Goal: Information Seeking & Learning: Learn about a topic

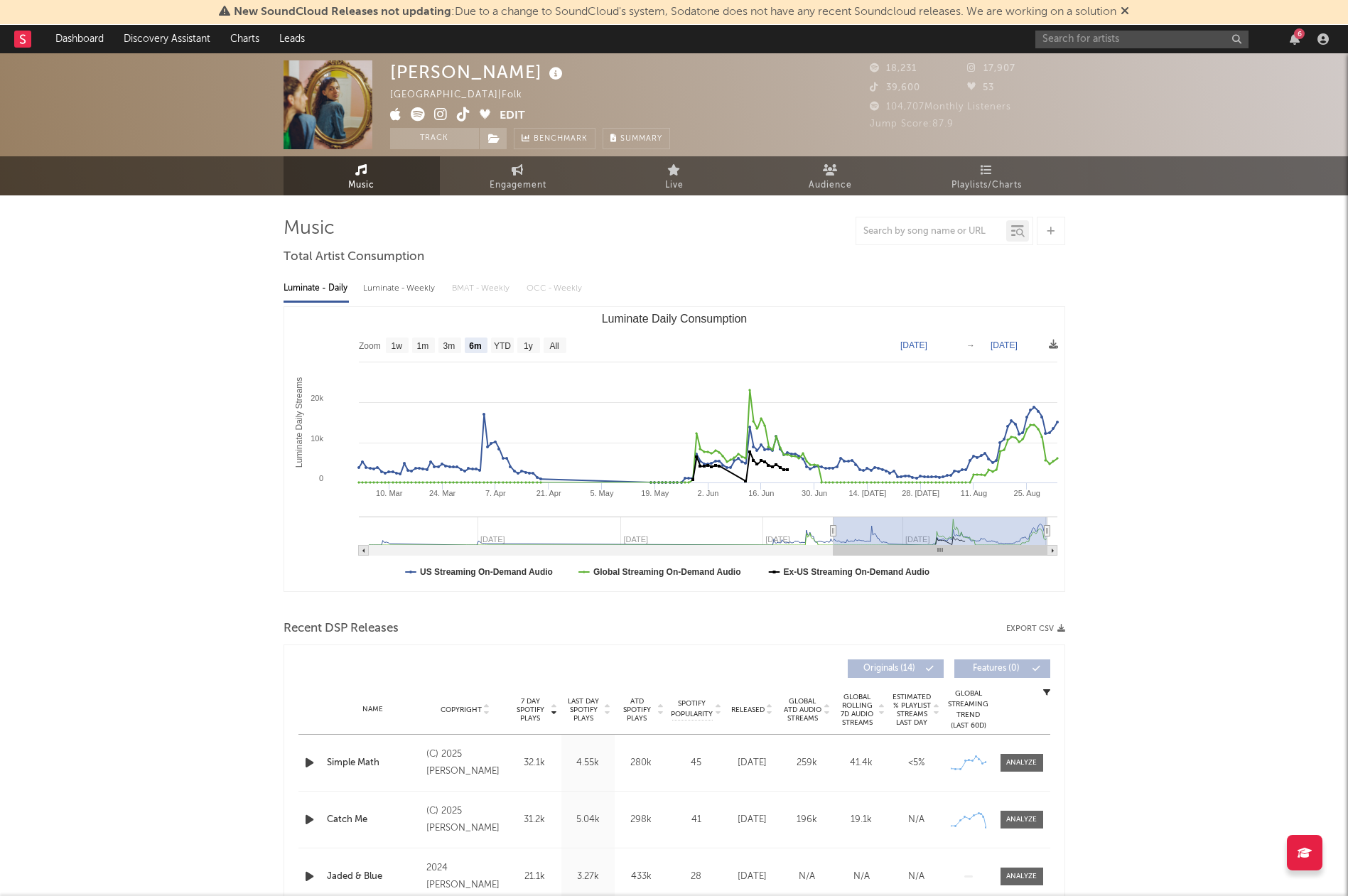
select select "6m"
click at [1294, 45] on div "6" at bounding box center [1184, 39] width 298 height 29
click at [1294, 39] on icon "button" at bounding box center [1294, 39] width 10 height 11
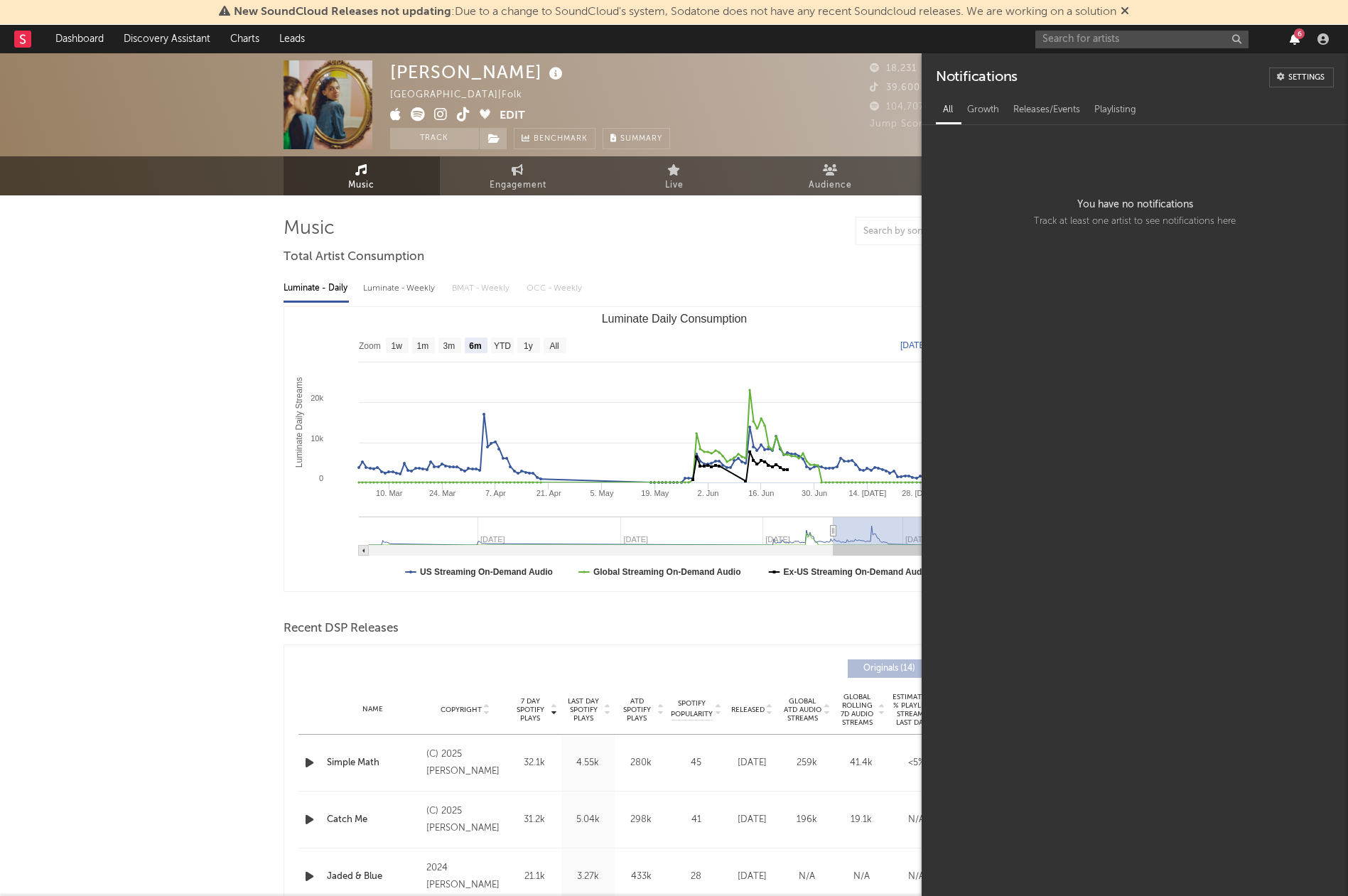
click at [1299, 42] on icon "button" at bounding box center [1294, 39] width 10 height 11
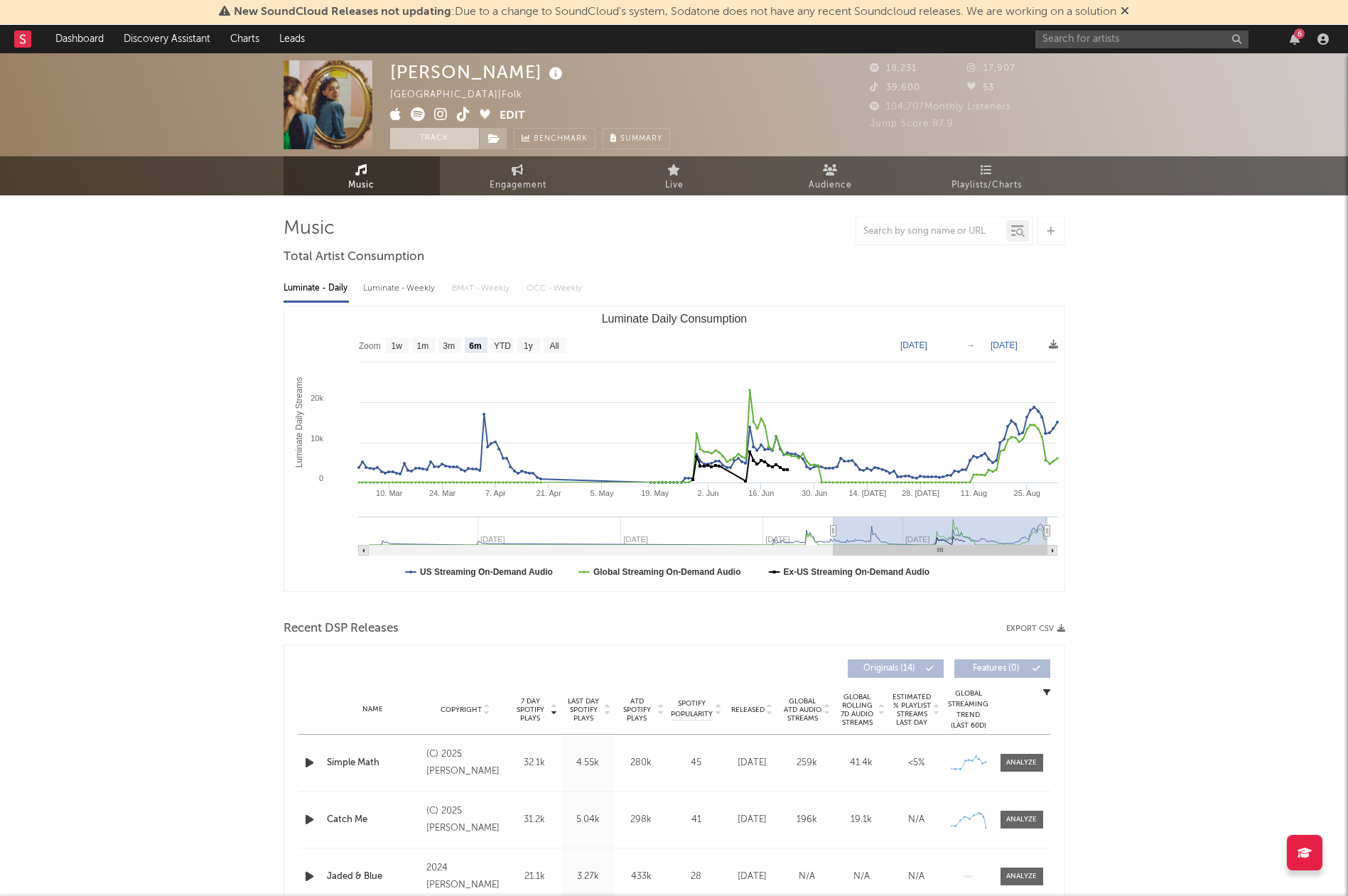
click at [432, 134] on button "Track" at bounding box center [434, 138] width 89 height 22
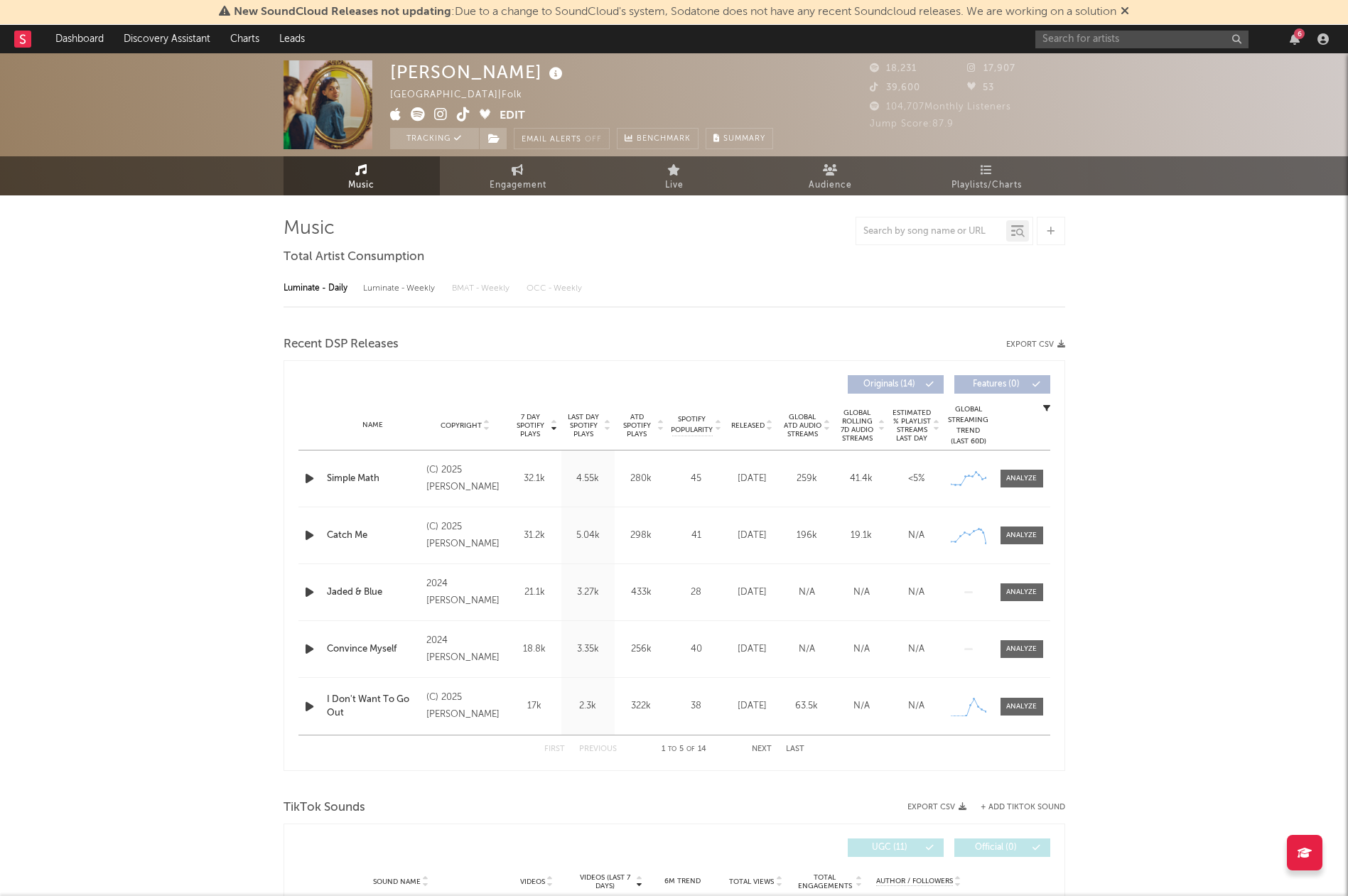
click at [16, 35] on rect at bounding box center [22, 38] width 17 height 17
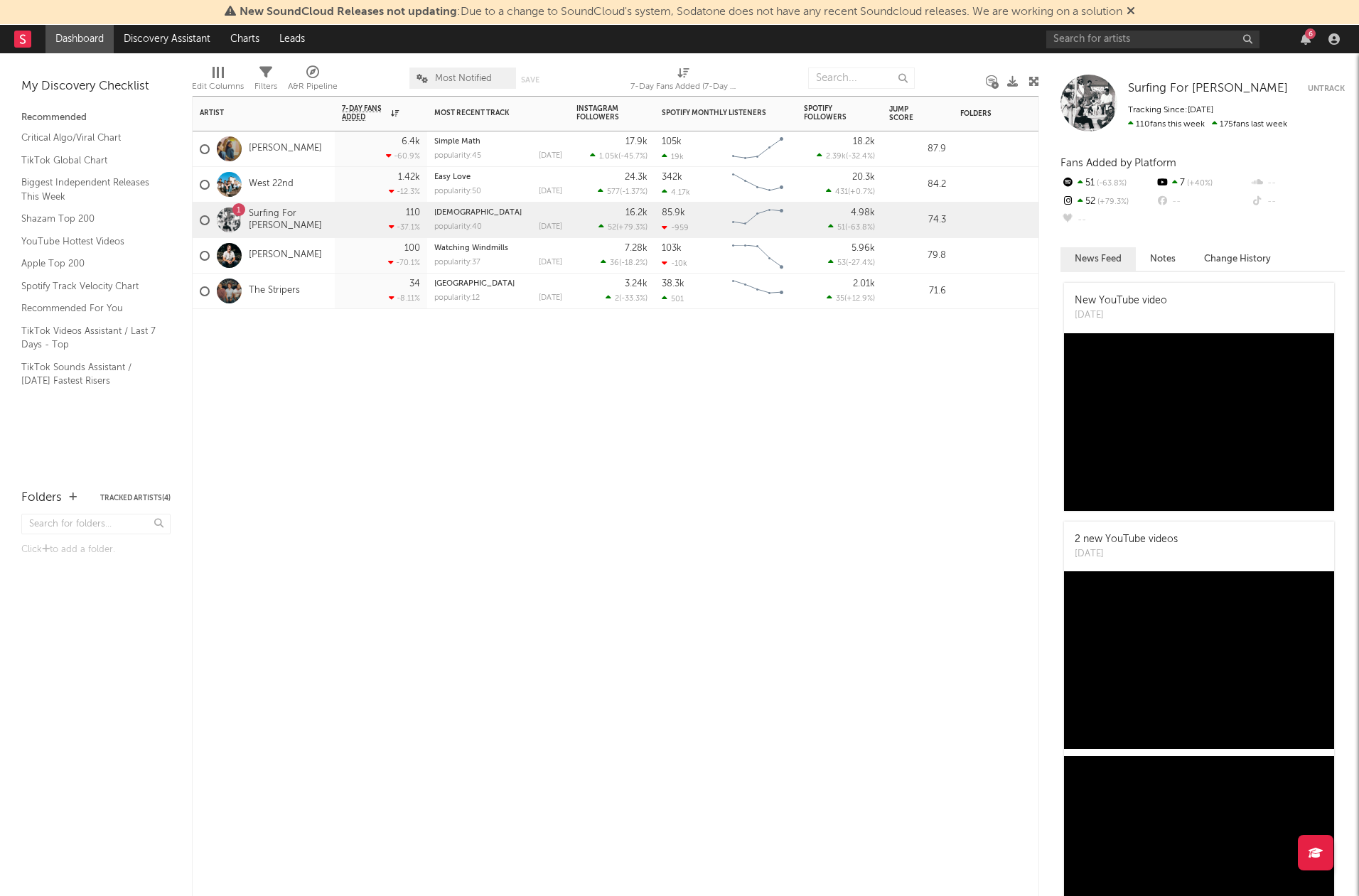
click at [242, 210] on div "1" at bounding box center [239, 210] width 13 height 13
click at [289, 210] on div "1 Surfing For [PERSON_NAME]" at bounding box center [264, 221] width 128 height 42
click at [290, 219] on link "Surfing For [PERSON_NAME]" at bounding box center [288, 220] width 79 height 24
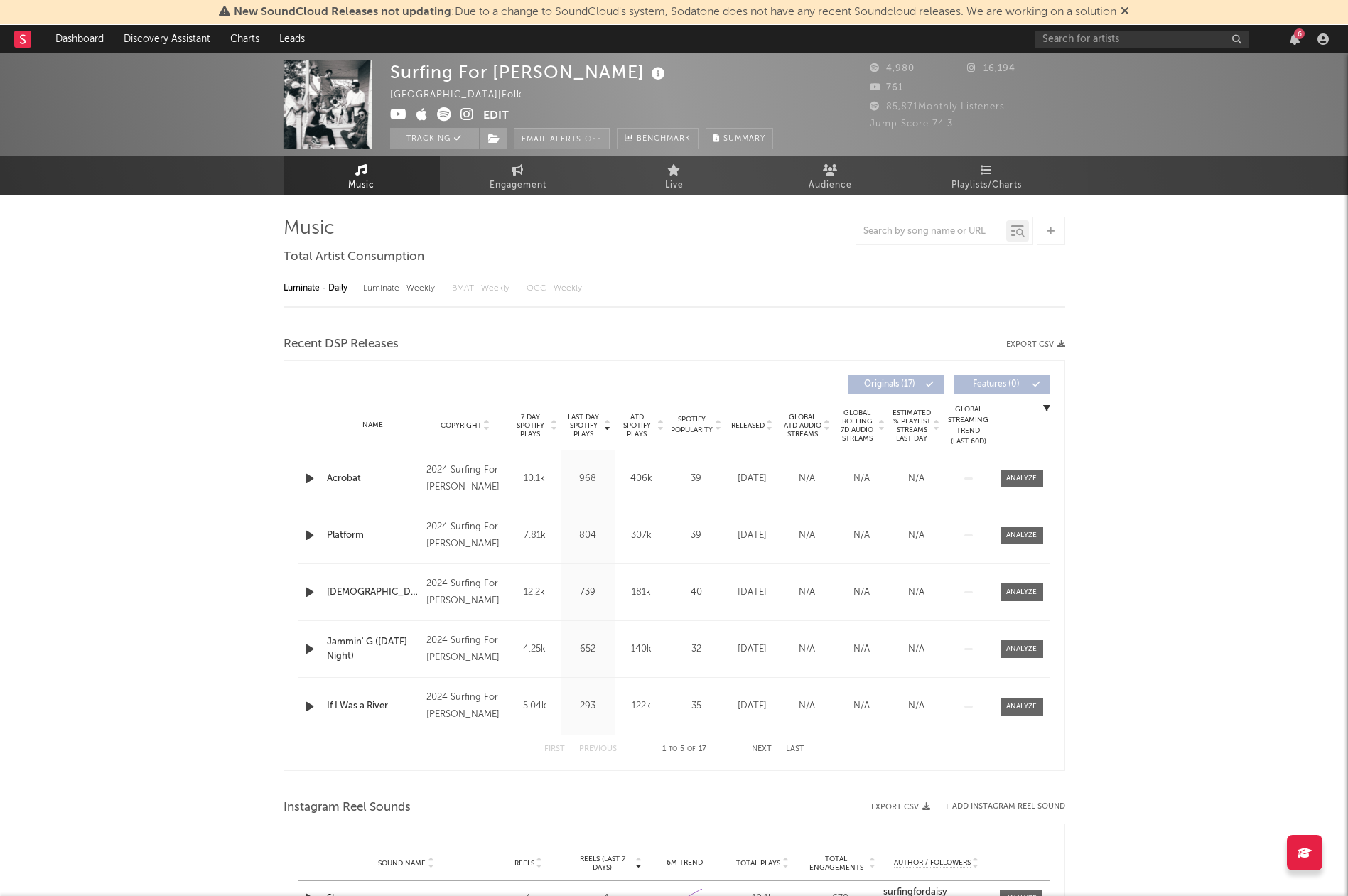
select select "6m"
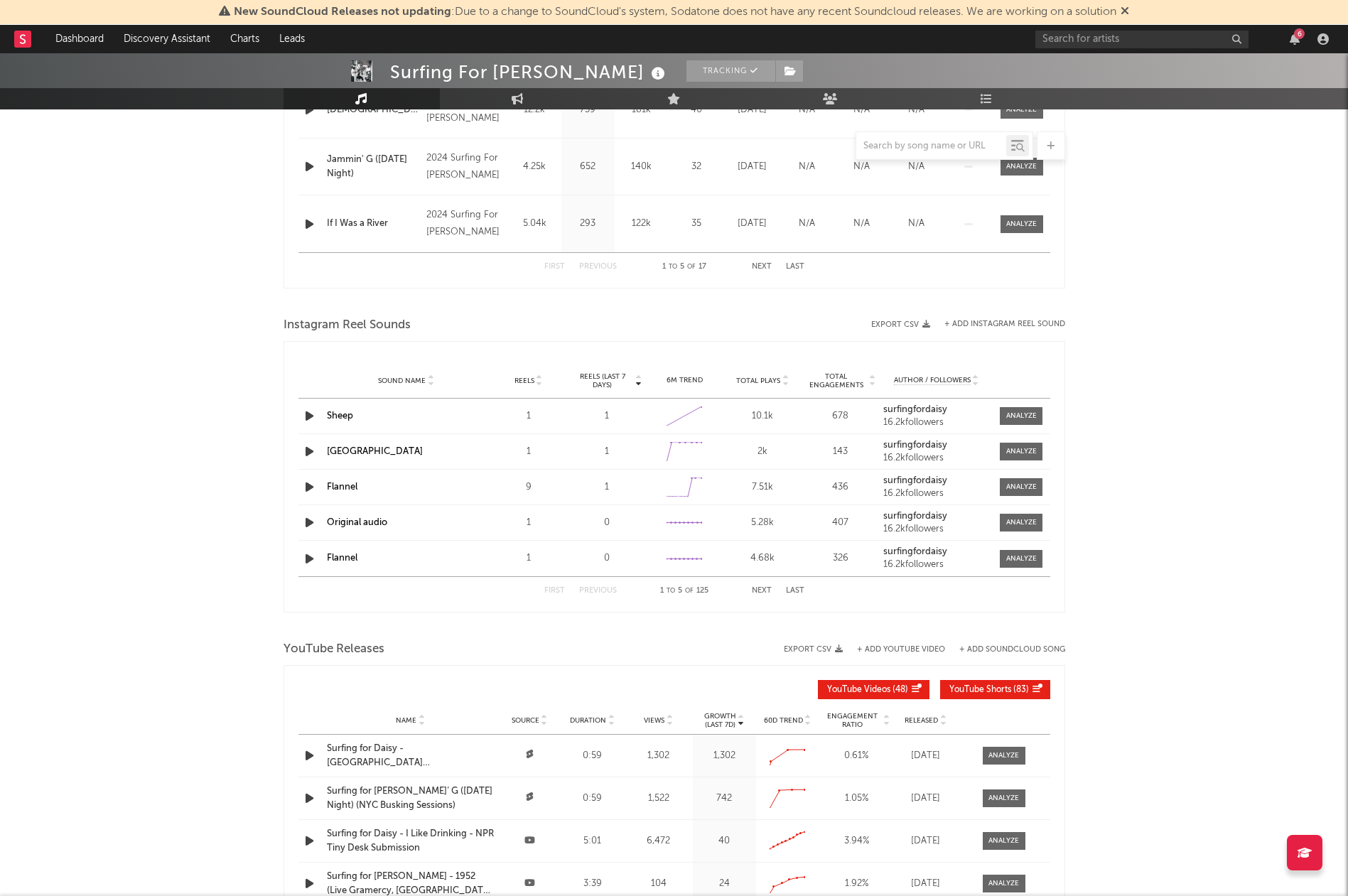
scroll to position [962, 0]
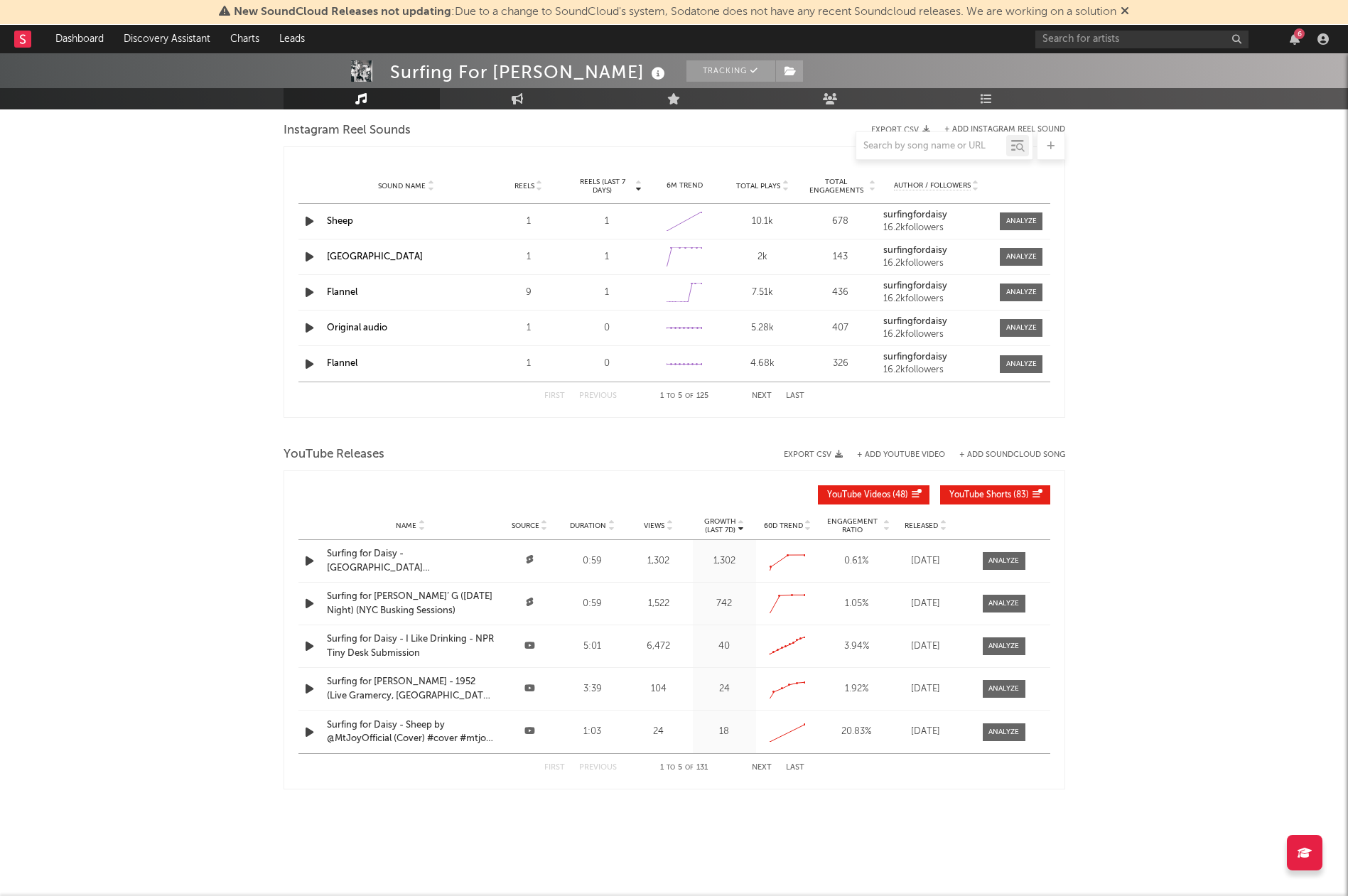
click at [1322, 858] on div at bounding box center [1305, 853] width 35 height 35
click at [1183, 695] on div "Music Tab" at bounding box center [1179, 694] width 39 height 13
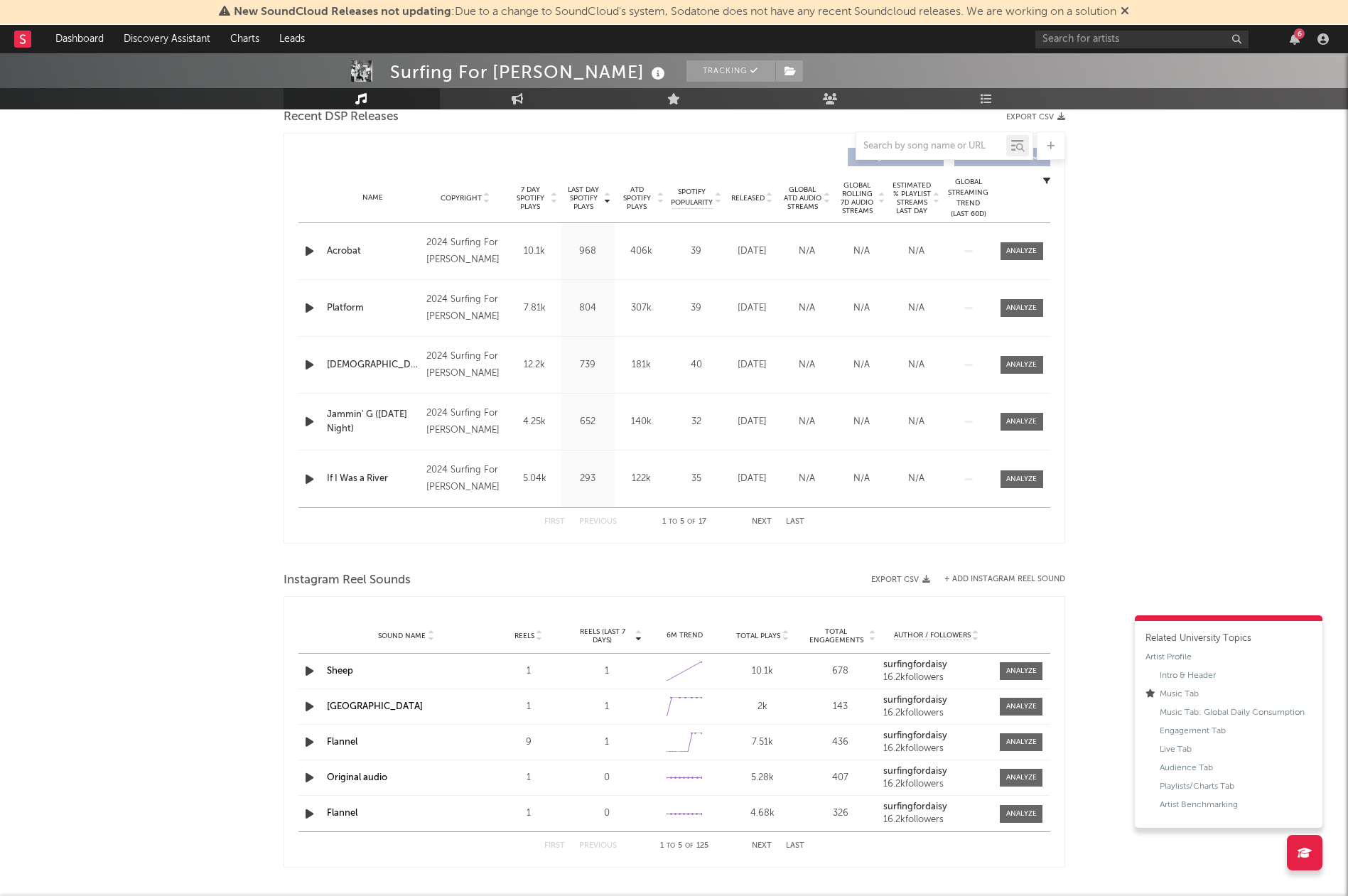
scroll to position [324, 0]
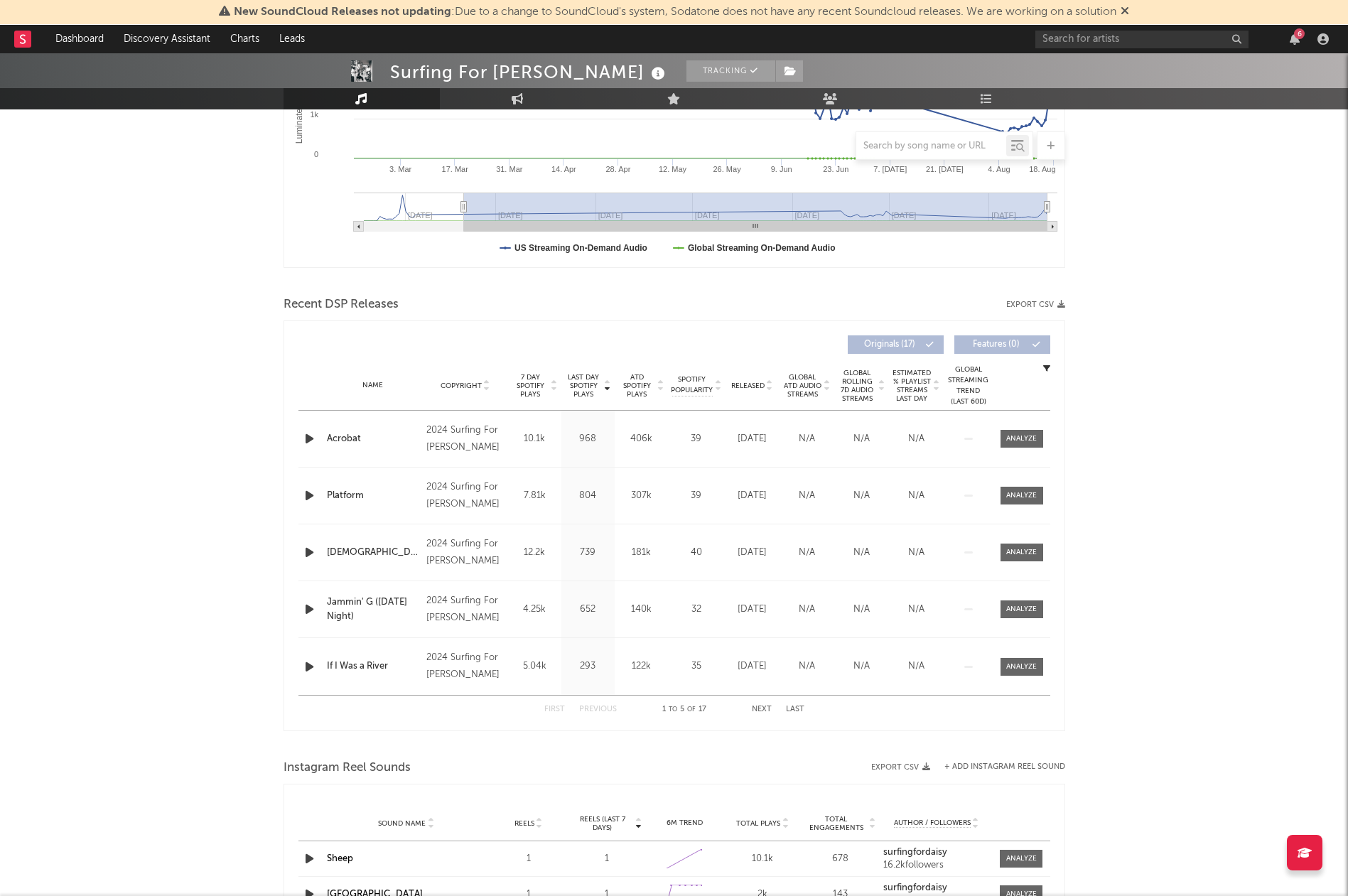
click at [481, 348] on div at bounding box center [486, 344] width 376 height 18
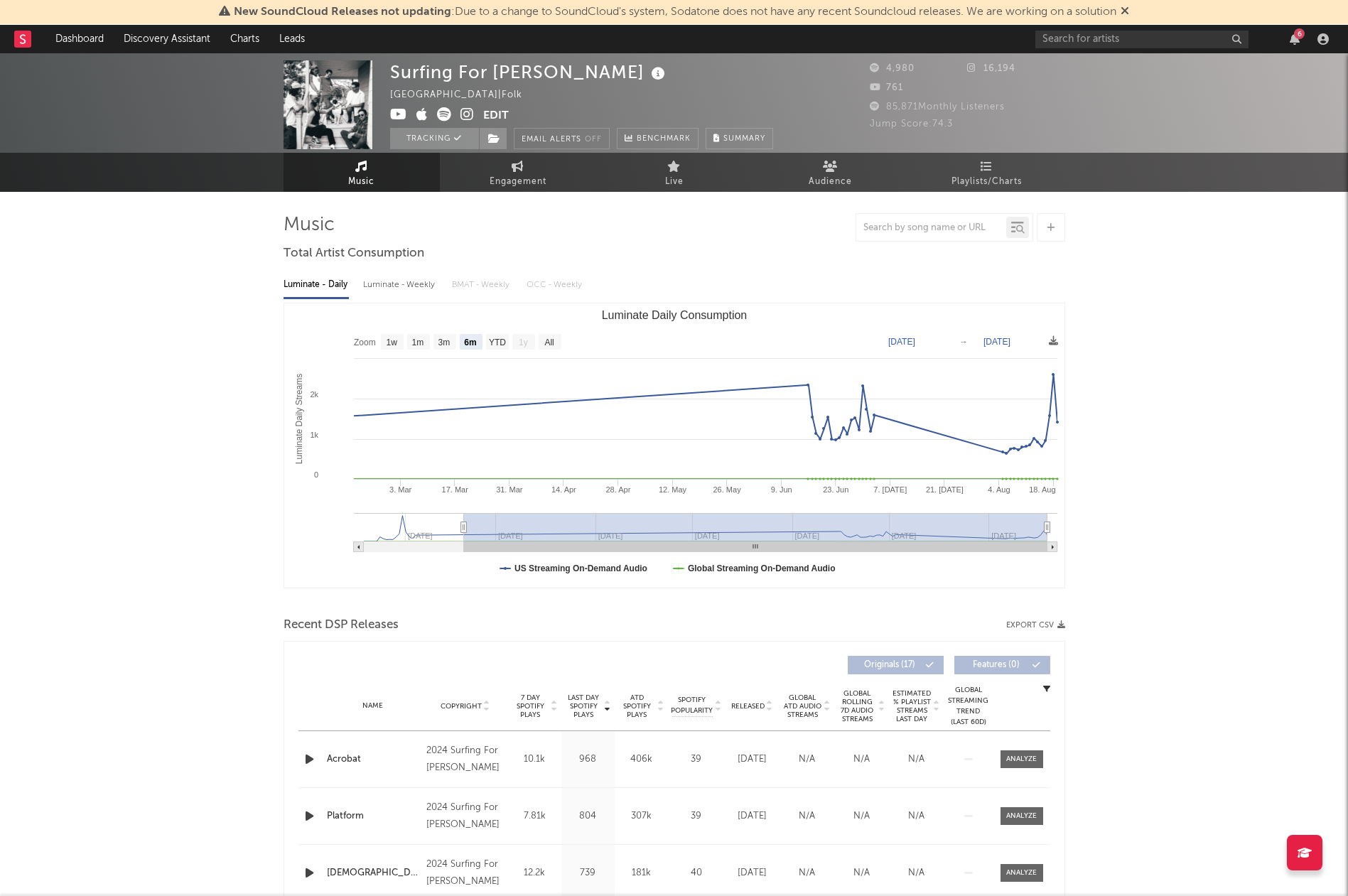
scroll to position [0, 0]
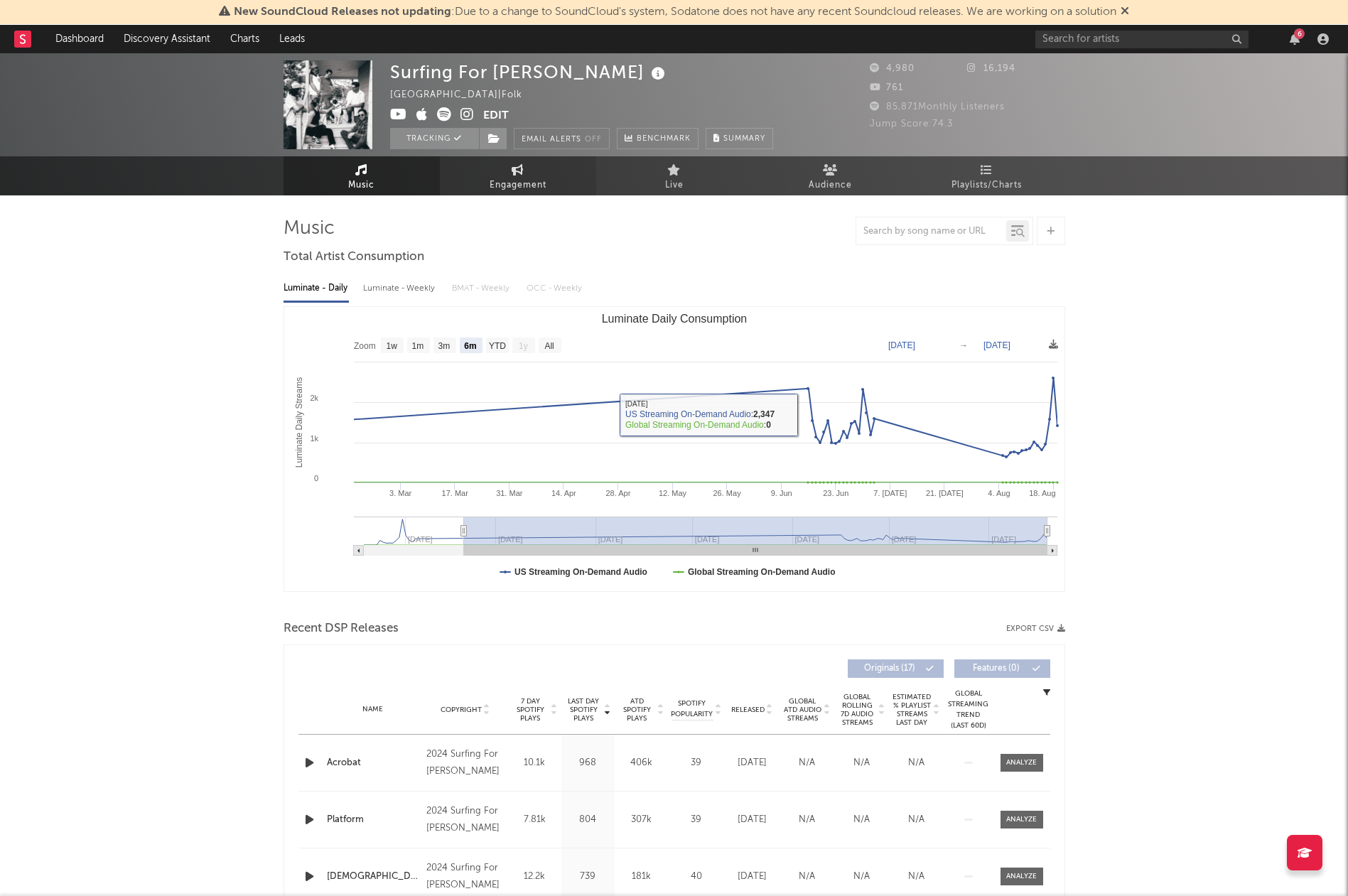
click at [507, 174] on link "Engagement" at bounding box center [518, 175] width 156 height 39
select select "1w"
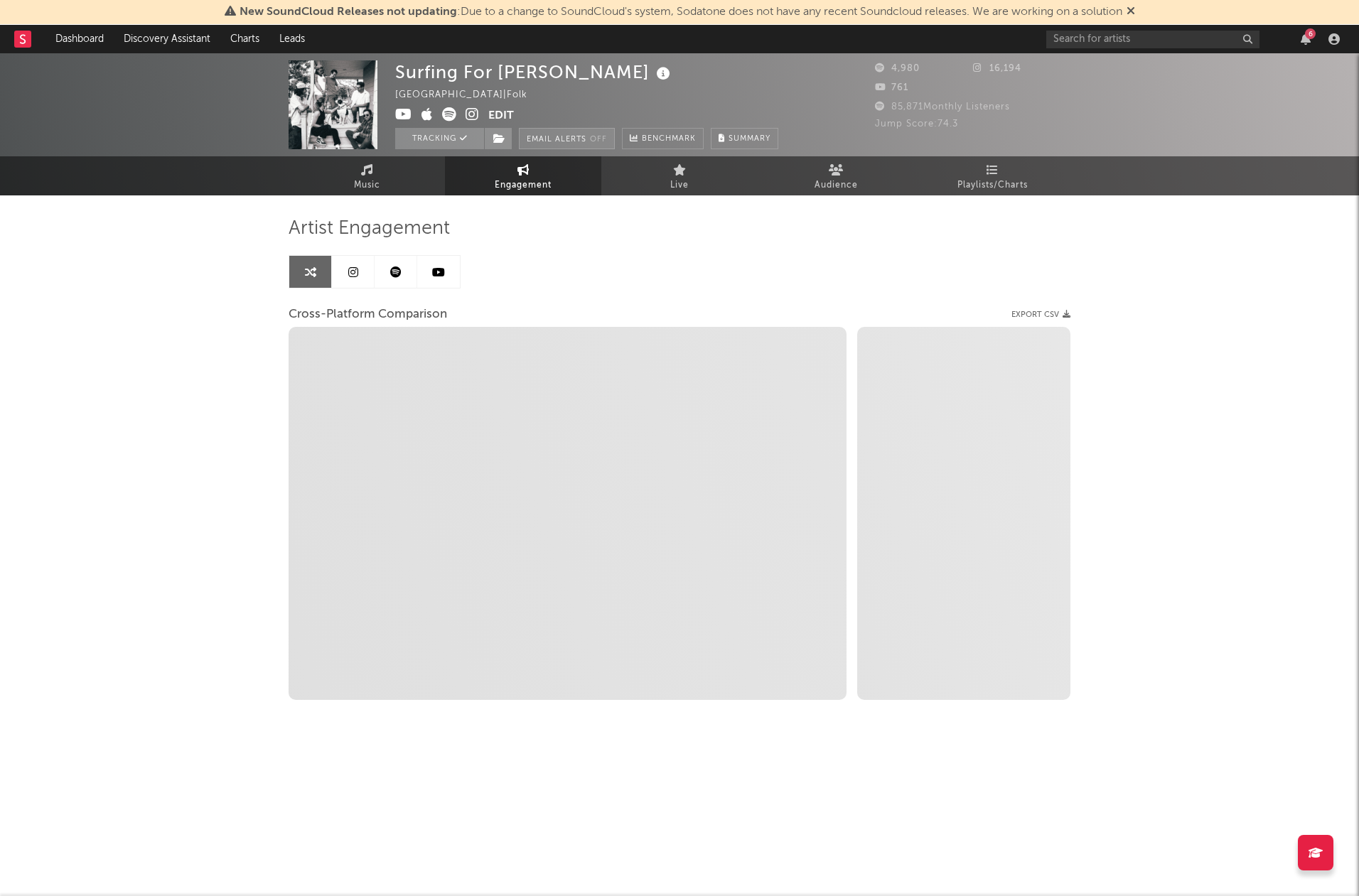
click at [570, 137] on button "Email Alerts Off" at bounding box center [567, 138] width 96 height 22
select select "1m"
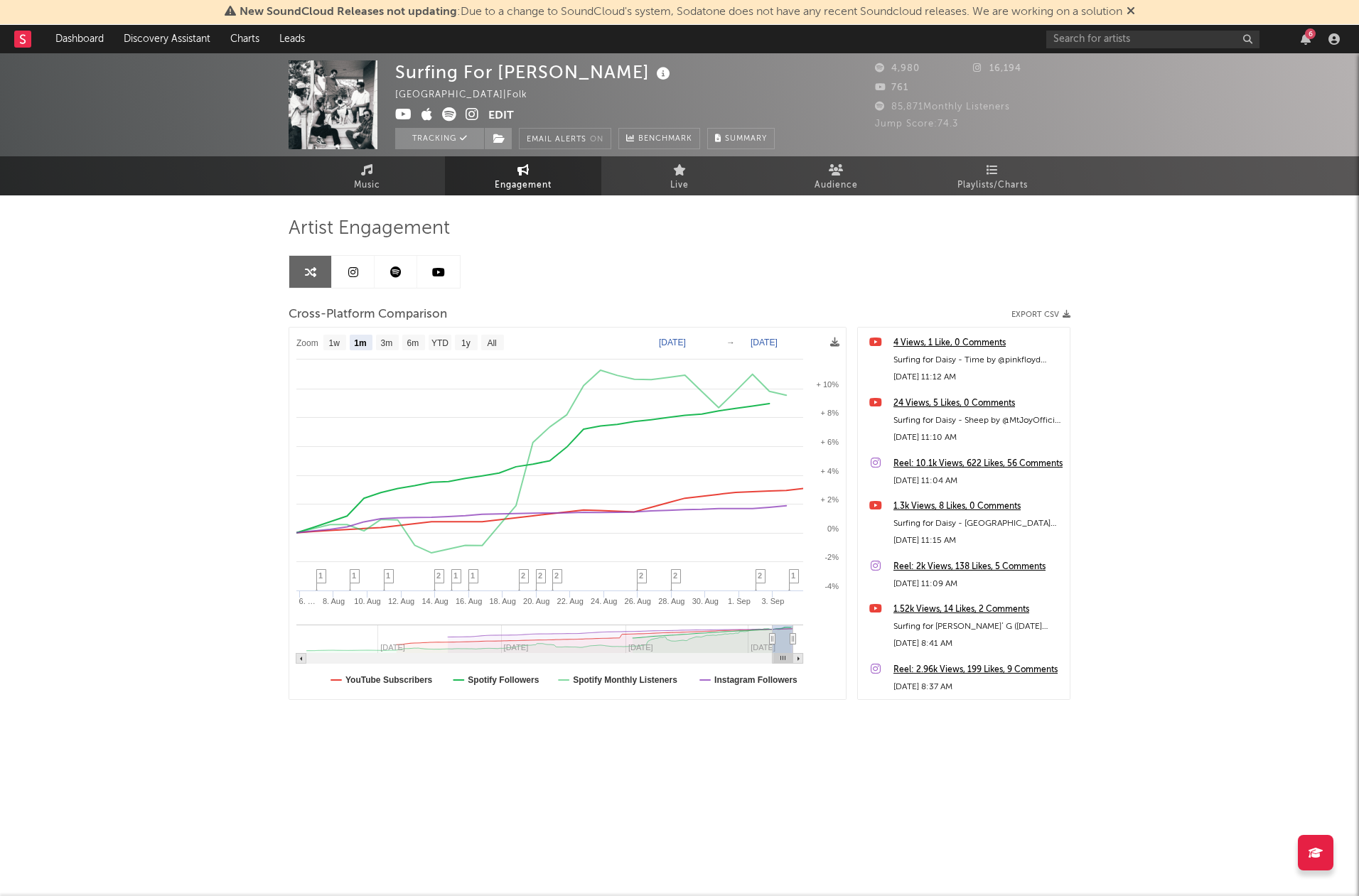
select select "1m"
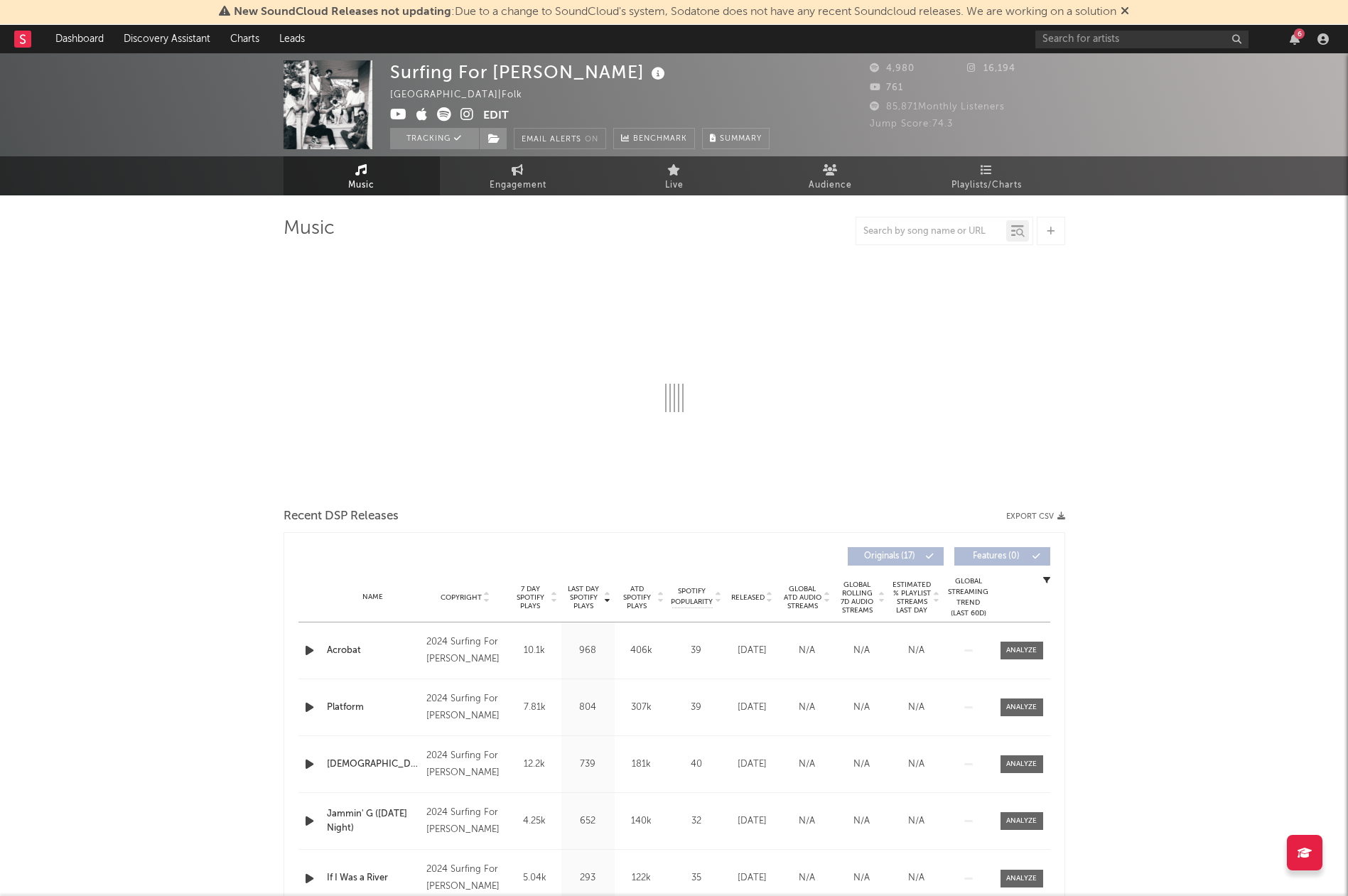
select select "6m"
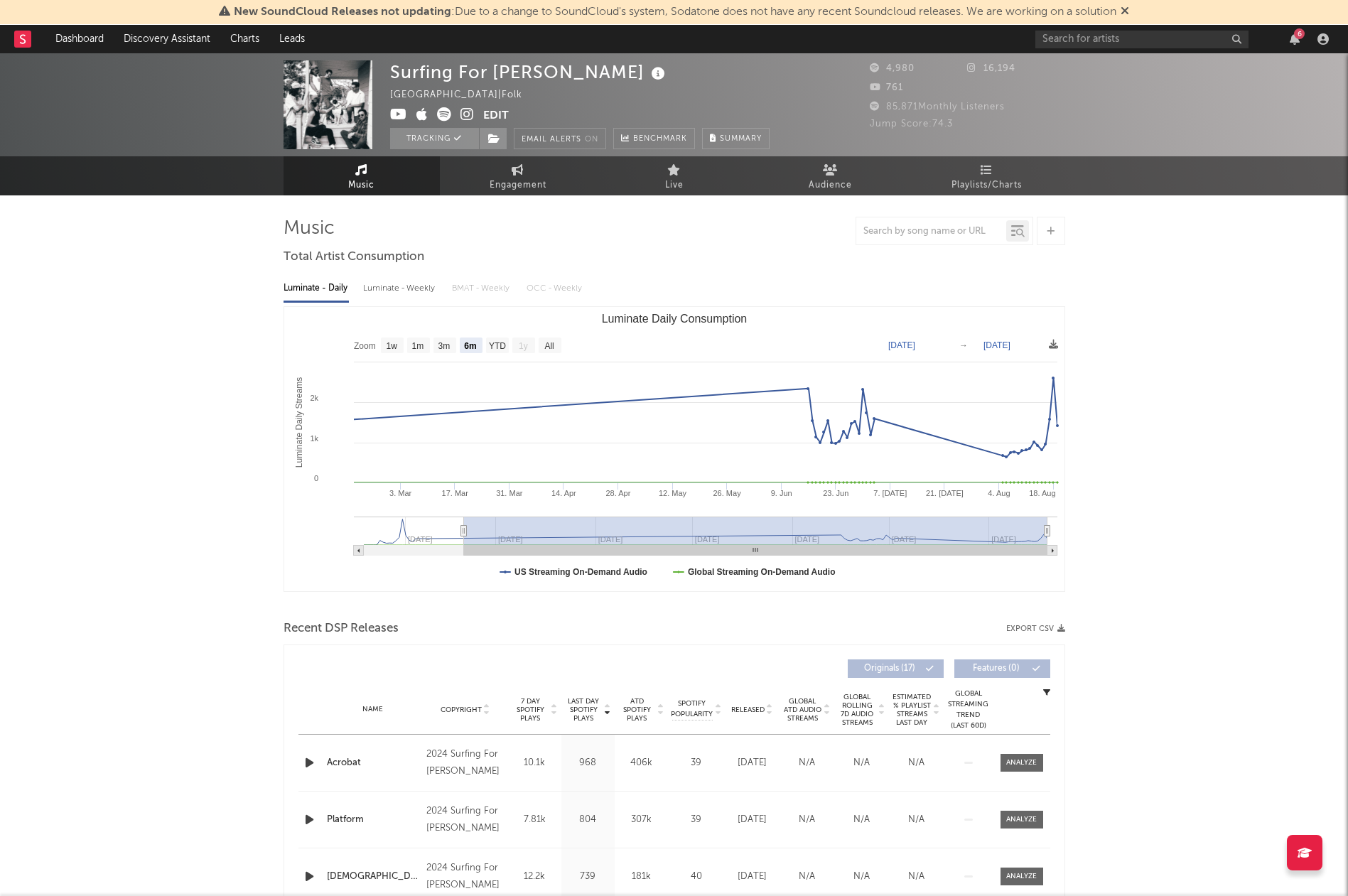
click at [27, 51] on link at bounding box center [22, 39] width 17 height 29
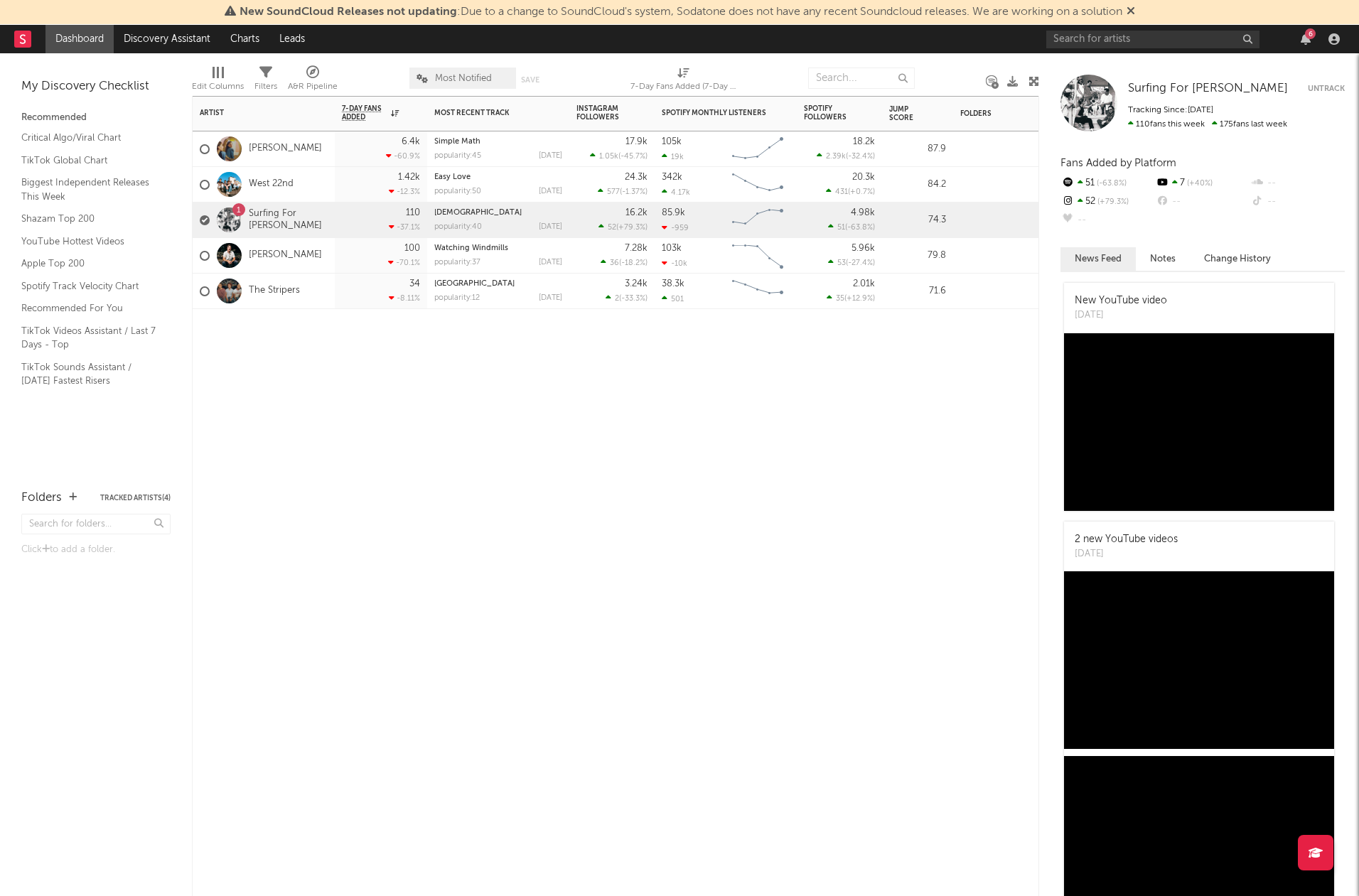
click at [241, 212] on div "1" at bounding box center [239, 210] width 13 height 13
click at [289, 185] on link "West 22nd" at bounding box center [271, 184] width 45 height 12
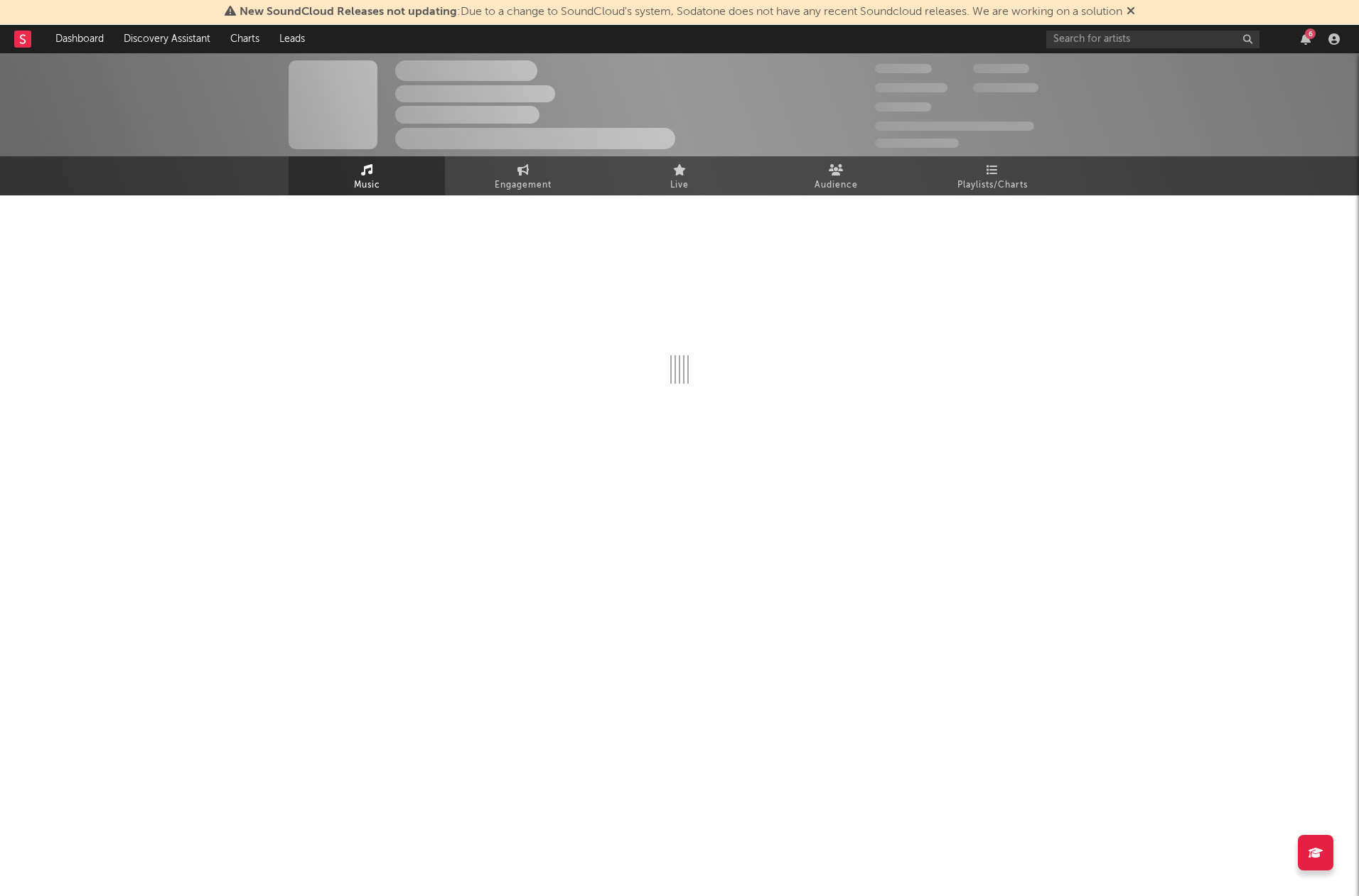
select select "6m"
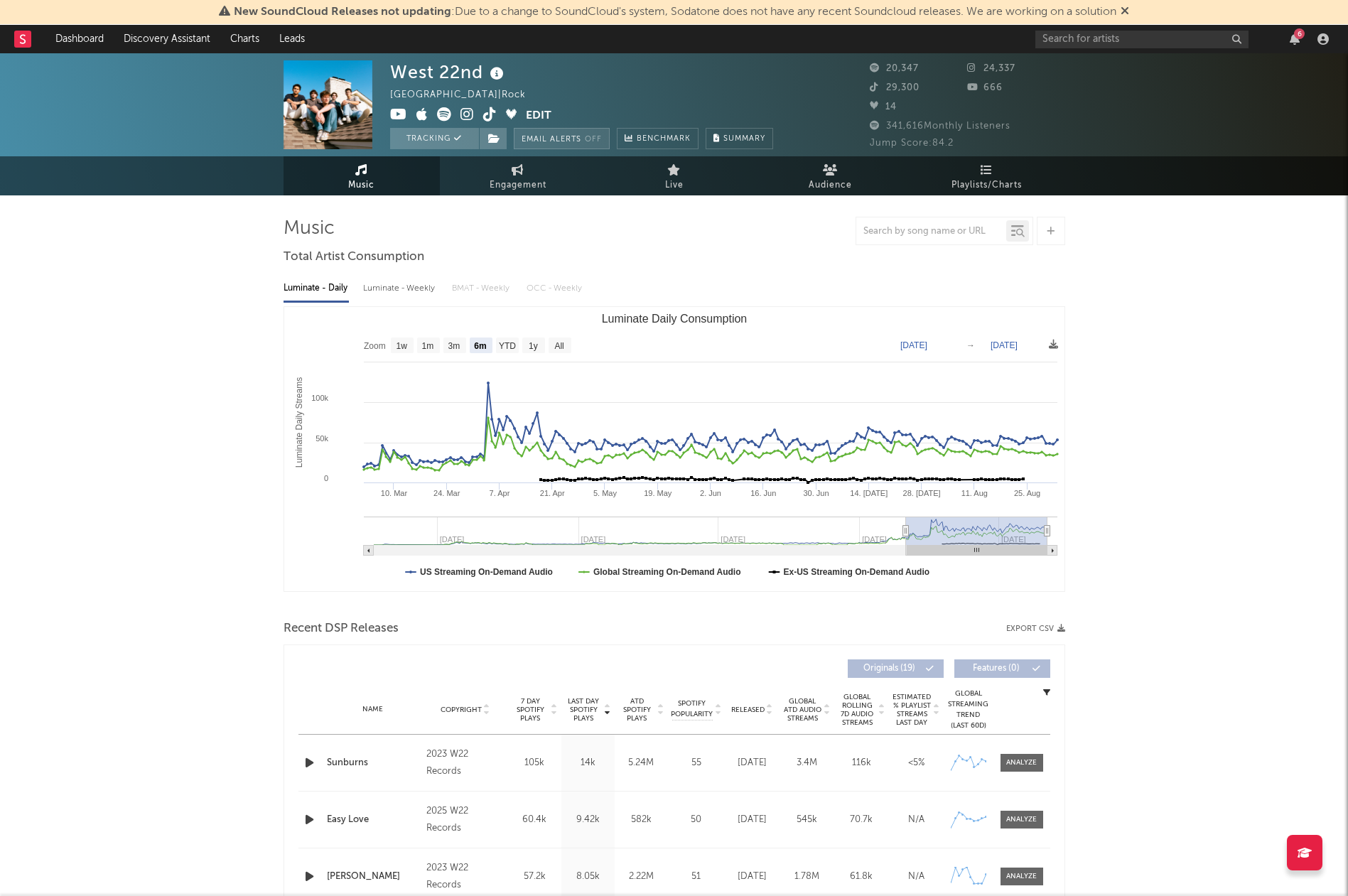
click at [545, 145] on button "Email Alerts Off" at bounding box center [562, 138] width 96 height 22
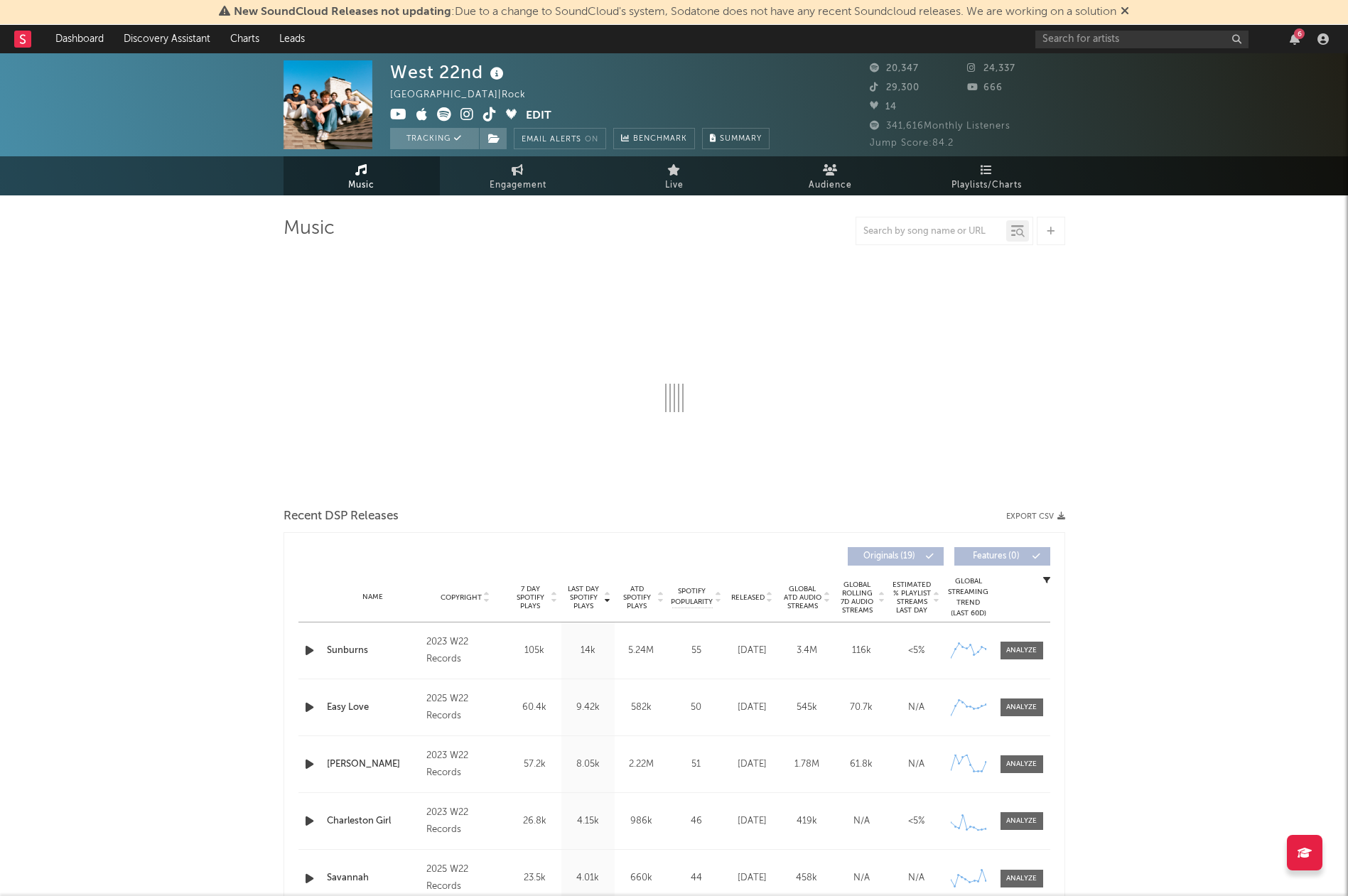
select select "6m"
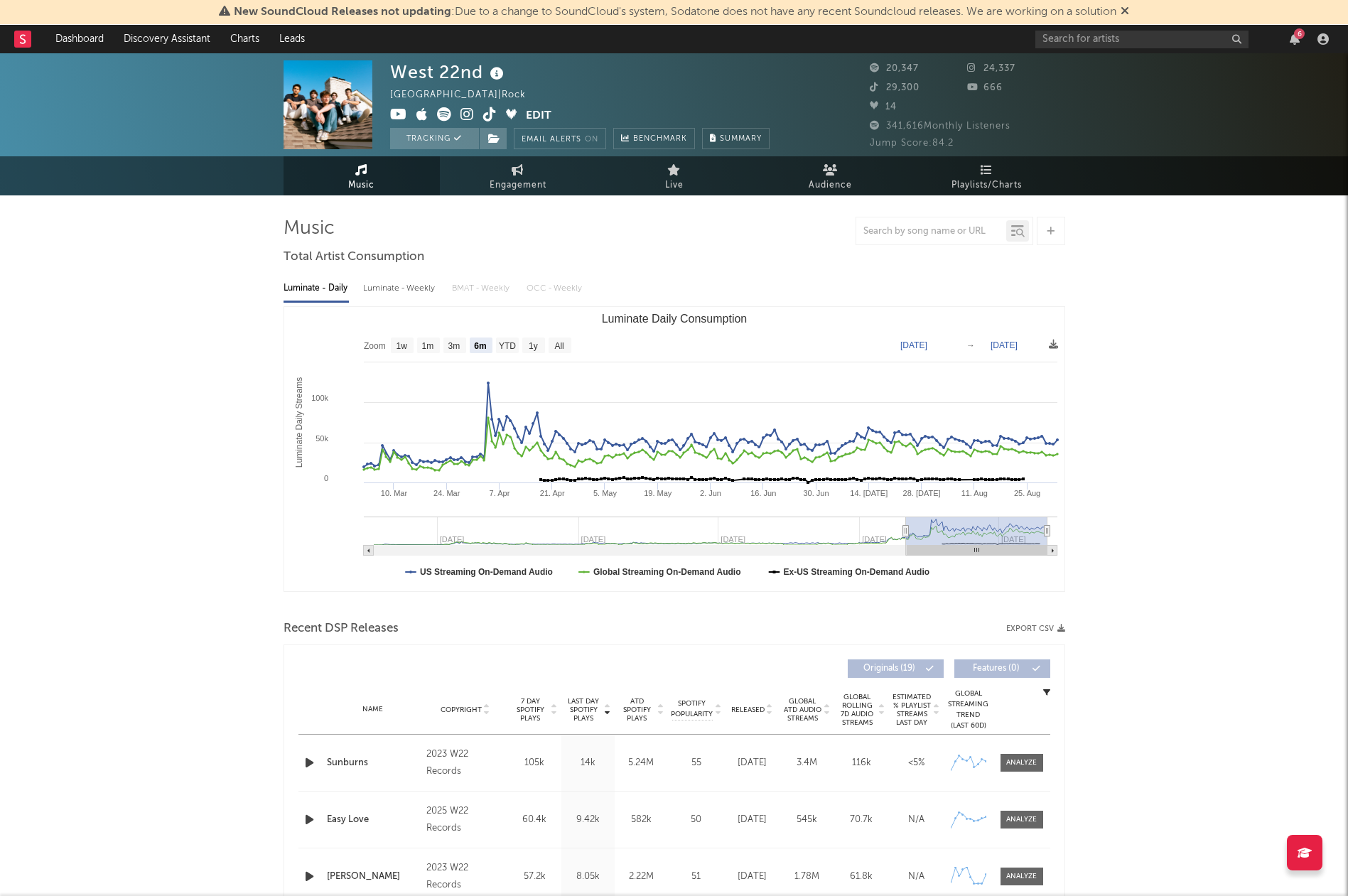
click at [934, 142] on span "Jump Score: 84.2" at bounding box center [911, 143] width 84 height 10
click at [947, 141] on span "Jump Score: 84.2" at bounding box center [911, 143] width 84 height 10
click at [1322, 37] on icon "button" at bounding box center [1323, 39] width 11 height 11
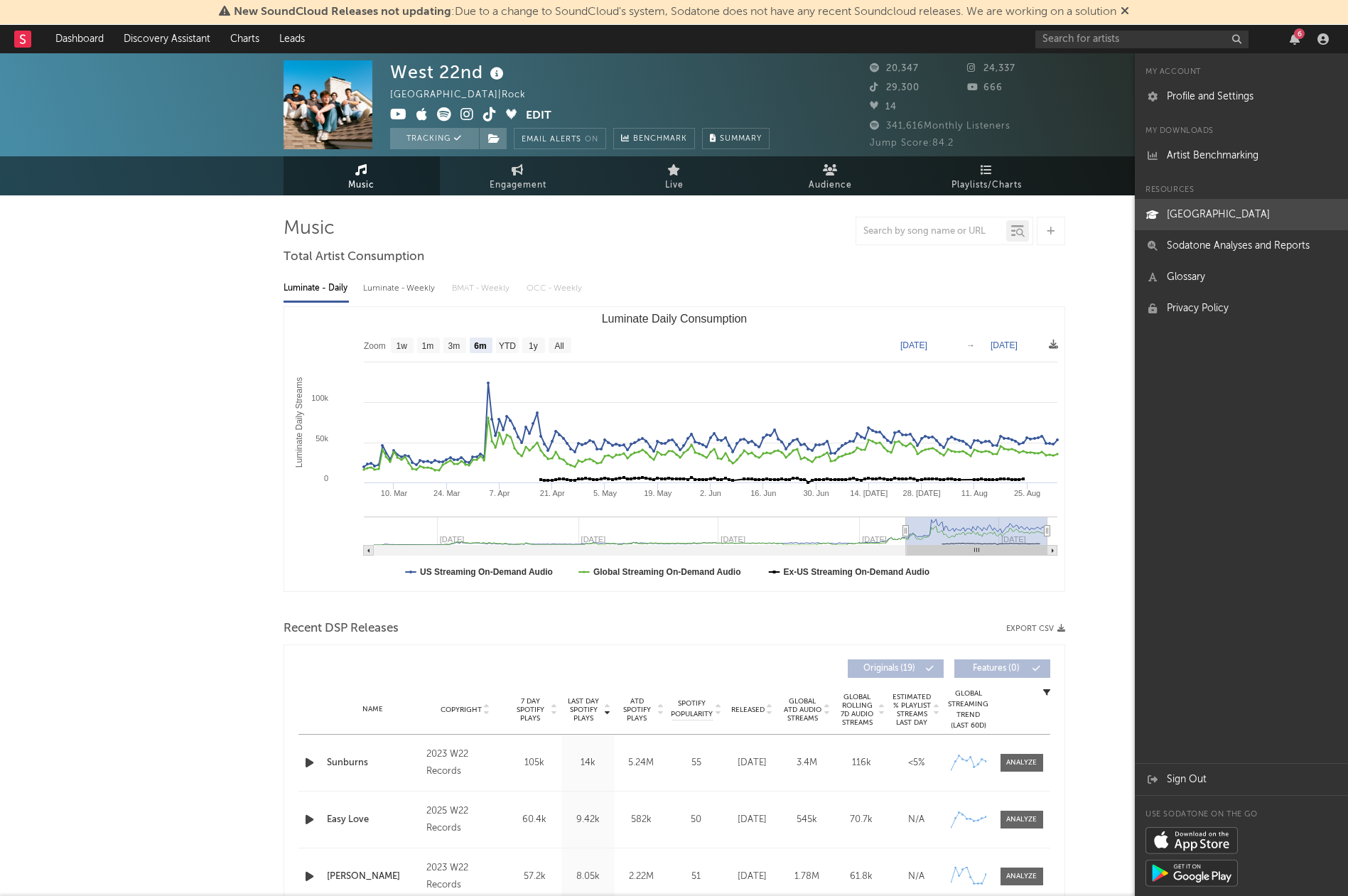
click at [1227, 221] on link "[GEOGRAPHIC_DATA]" at bounding box center [1242, 214] width 214 height 31
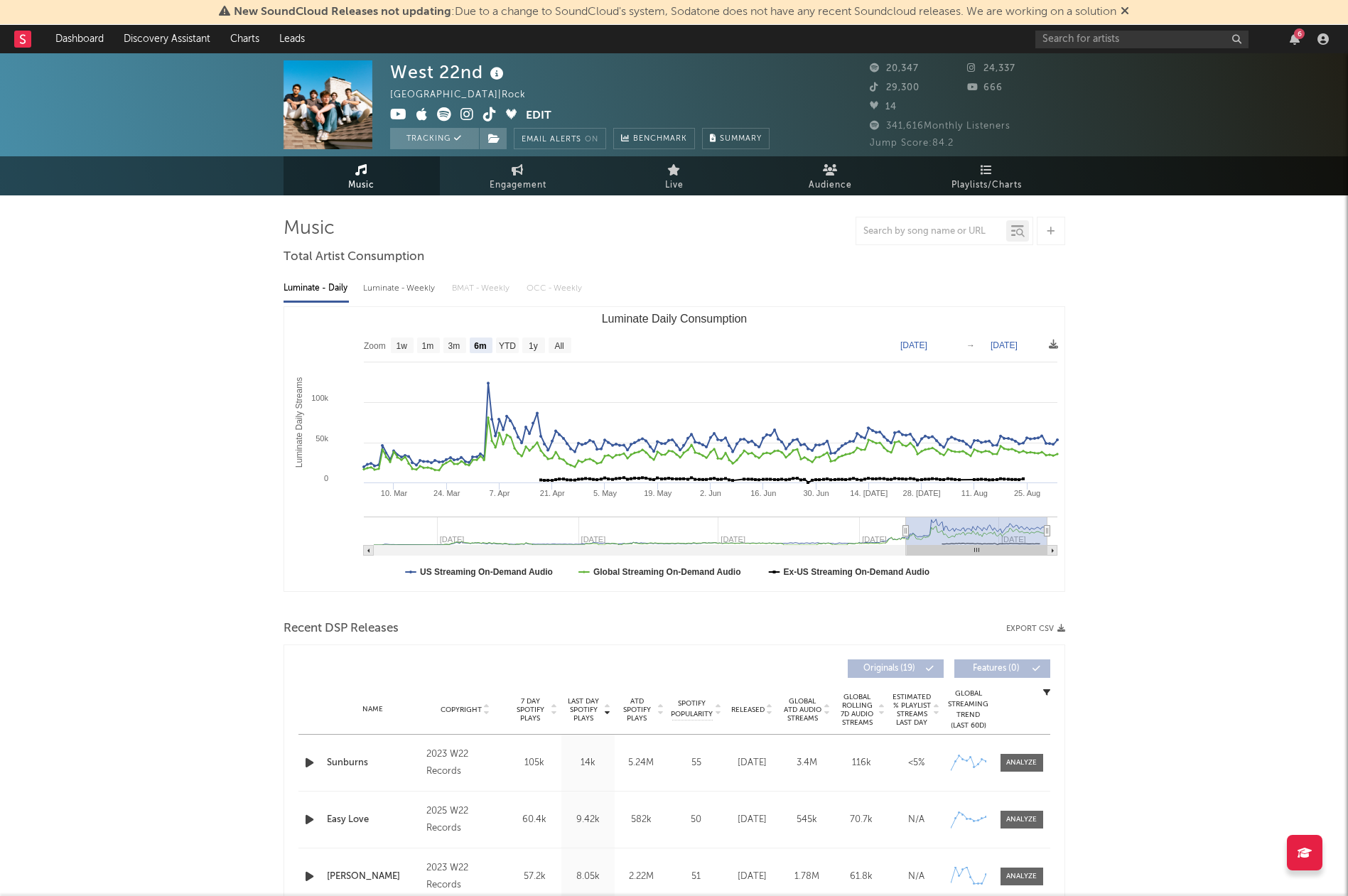
click at [844, 146] on div "[GEOGRAPHIC_DATA] | Rock Edit Tracking Email Alerts On Benchmark Summary" at bounding box center [621, 105] width 462 height 89
click at [923, 147] on span "Jump Score: 84.2" at bounding box center [911, 143] width 84 height 10
click at [1138, 41] on input "text" at bounding box center [1142, 39] width 214 height 18
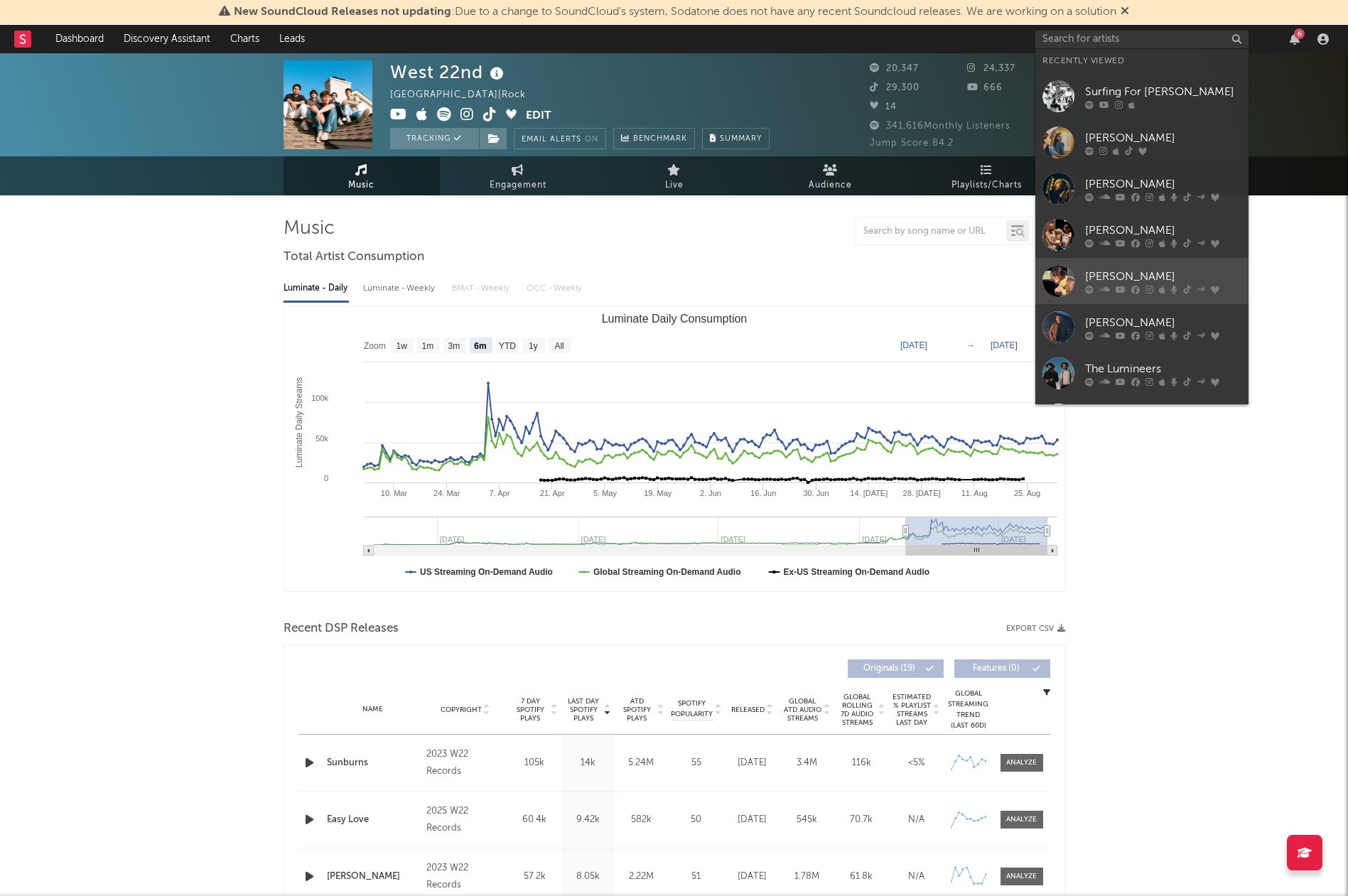
click at [1097, 287] on div at bounding box center [1163, 289] width 156 height 9
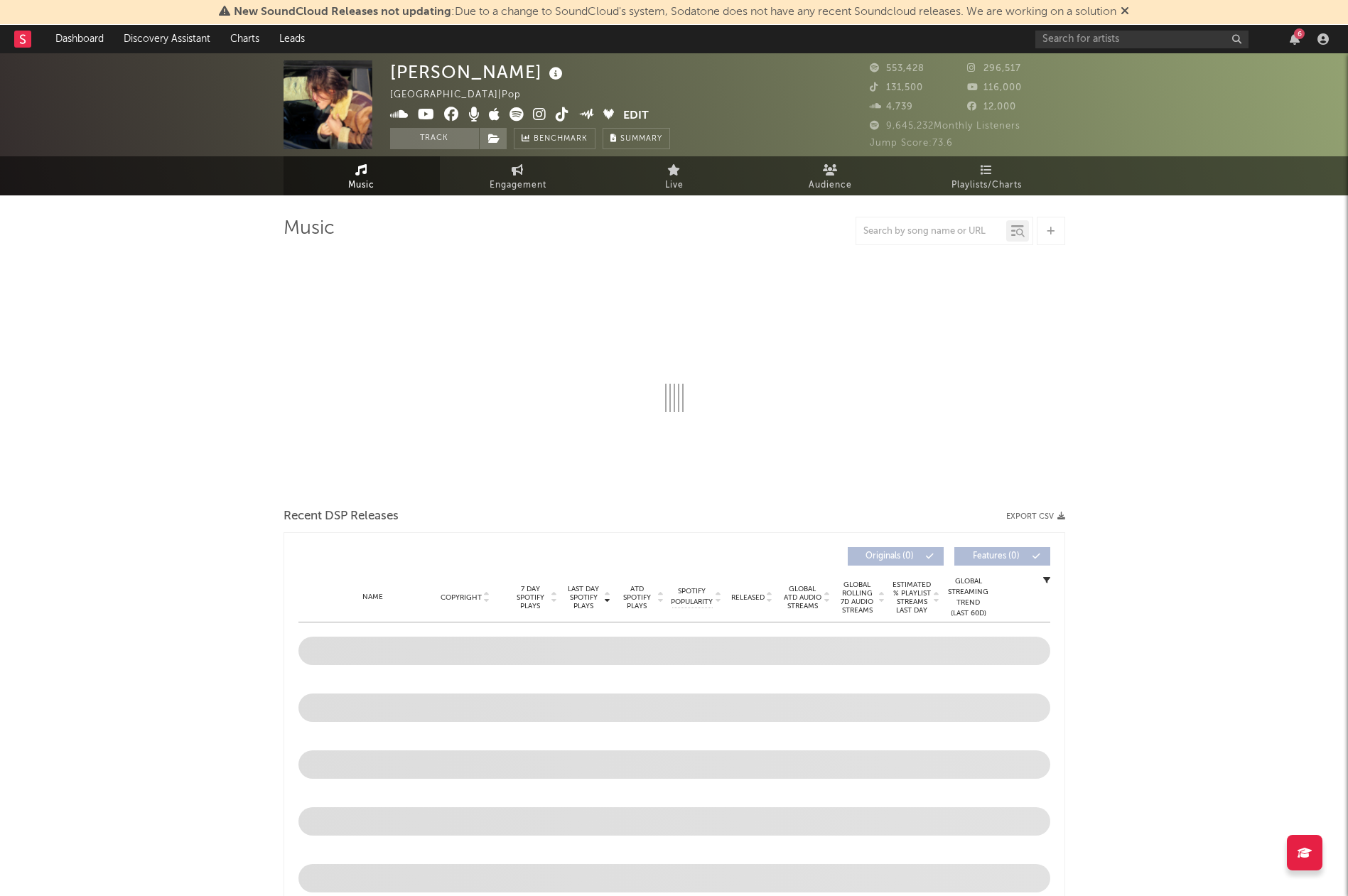
click at [946, 142] on span "Jump Score: 73.6" at bounding box center [911, 143] width 83 height 10
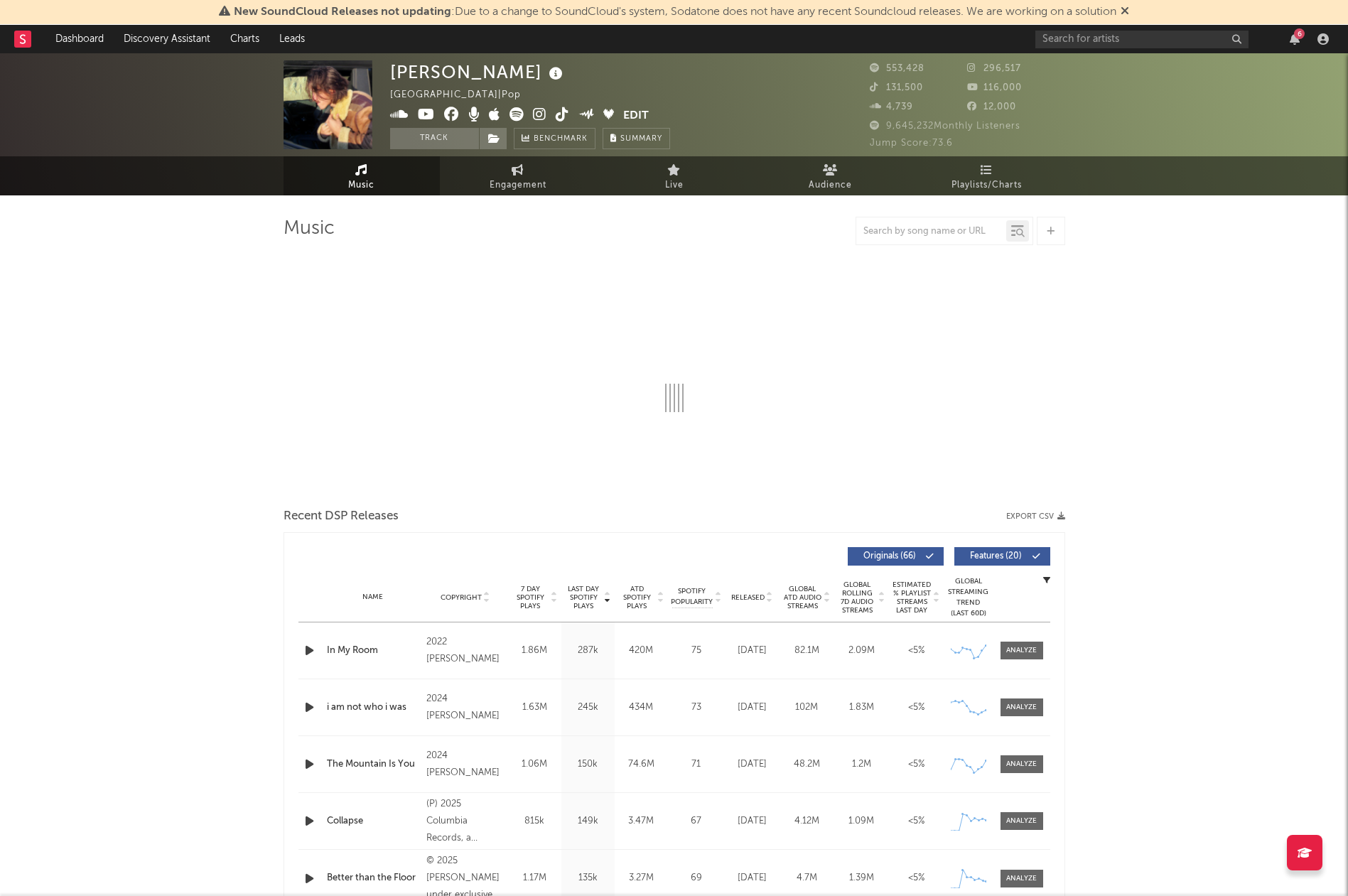
select select "6m"
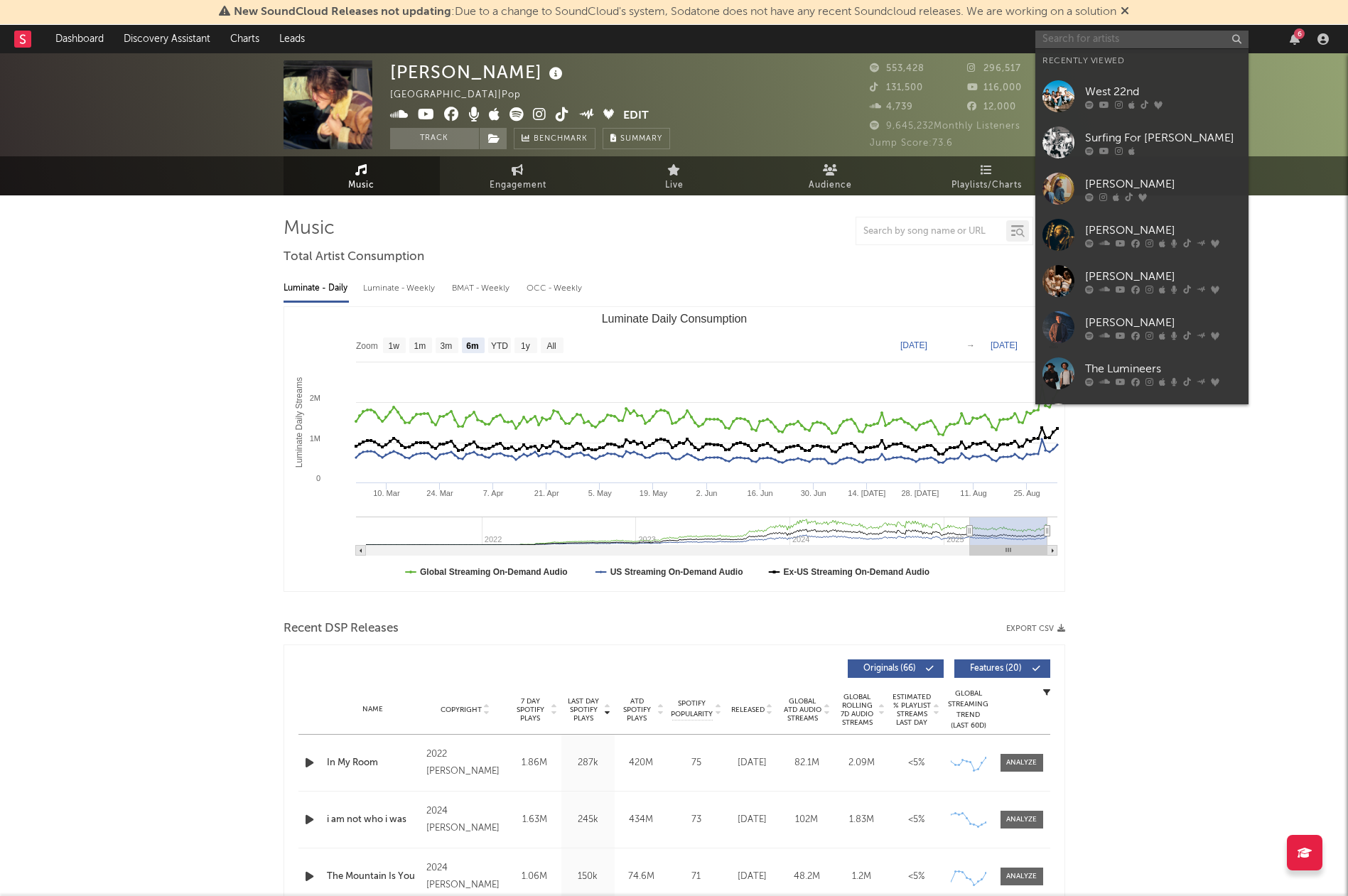
click at [1156, 42] on input "text" at bounding box center [1142, 39] width 214 height 18
click at [1131, 228] on div "[PERSON_NAME]" at bounding box center [1163, 230] width 156 height 17
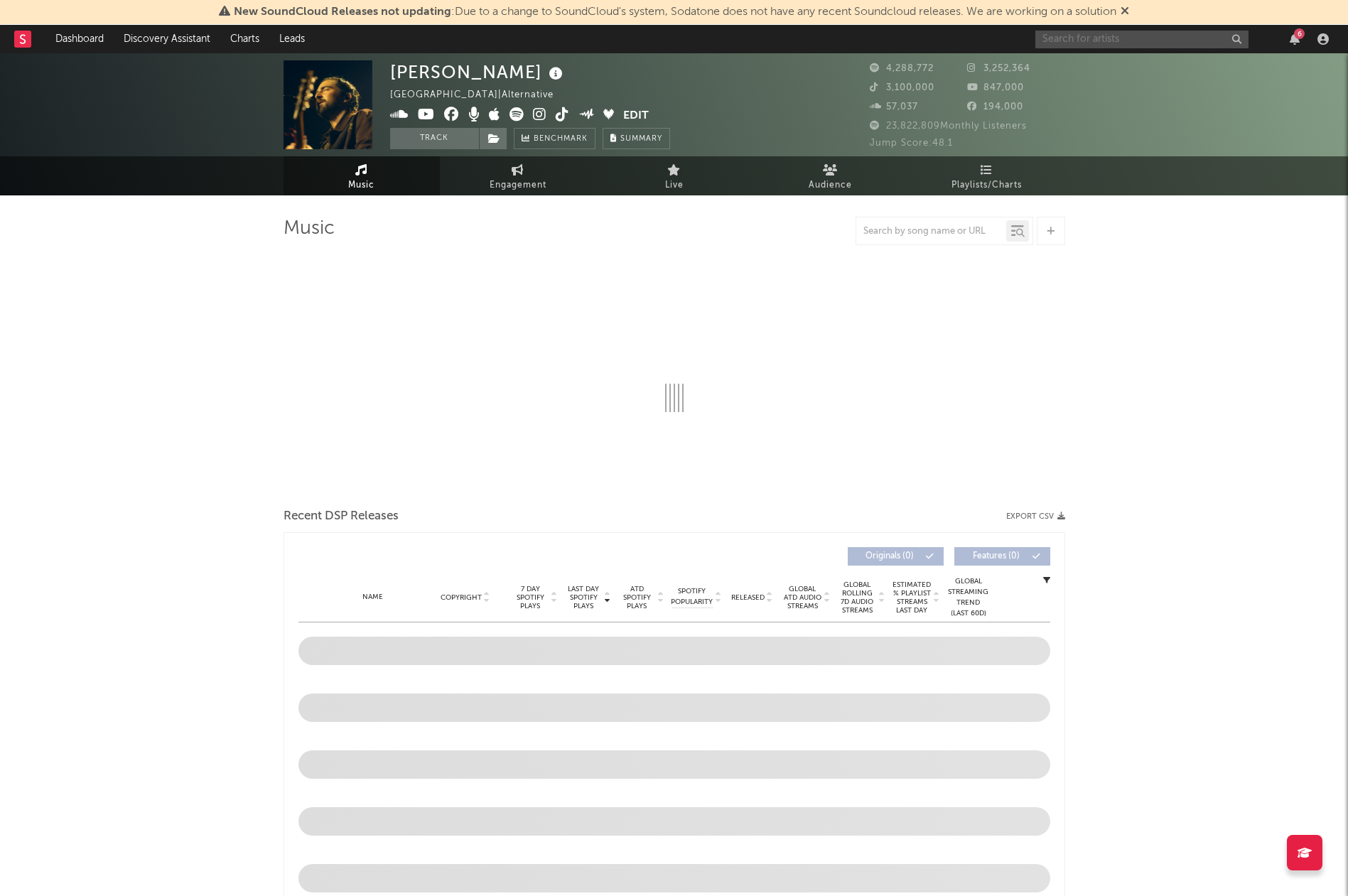
click at [1138, 38] on input "text" at bounding box center [1142, 39] width 214 height 18
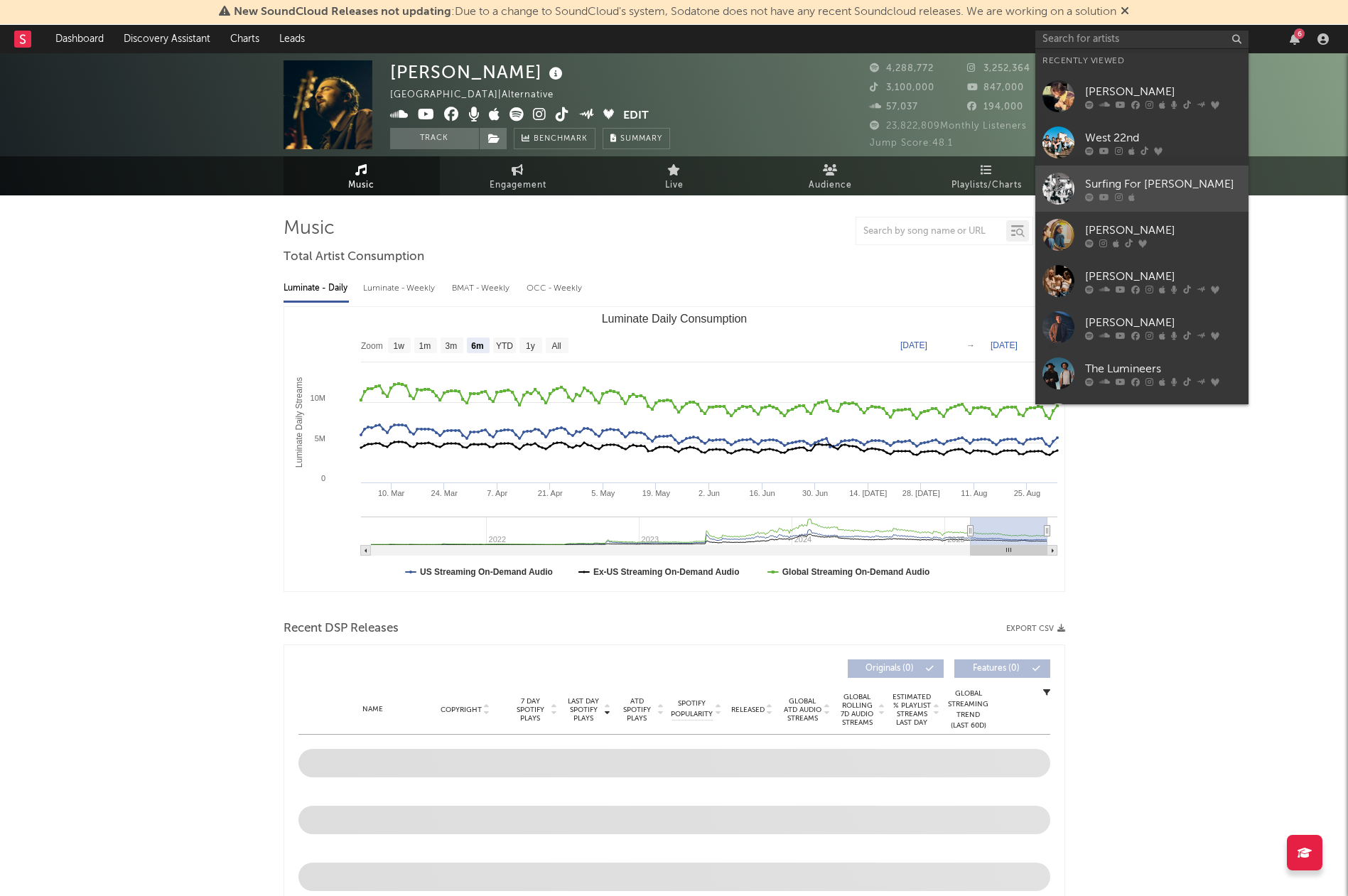
click at [1159, 177] on div "Surfing For [PERSON_NAME]" at bounding box center [1163, 183] width 156 height 17
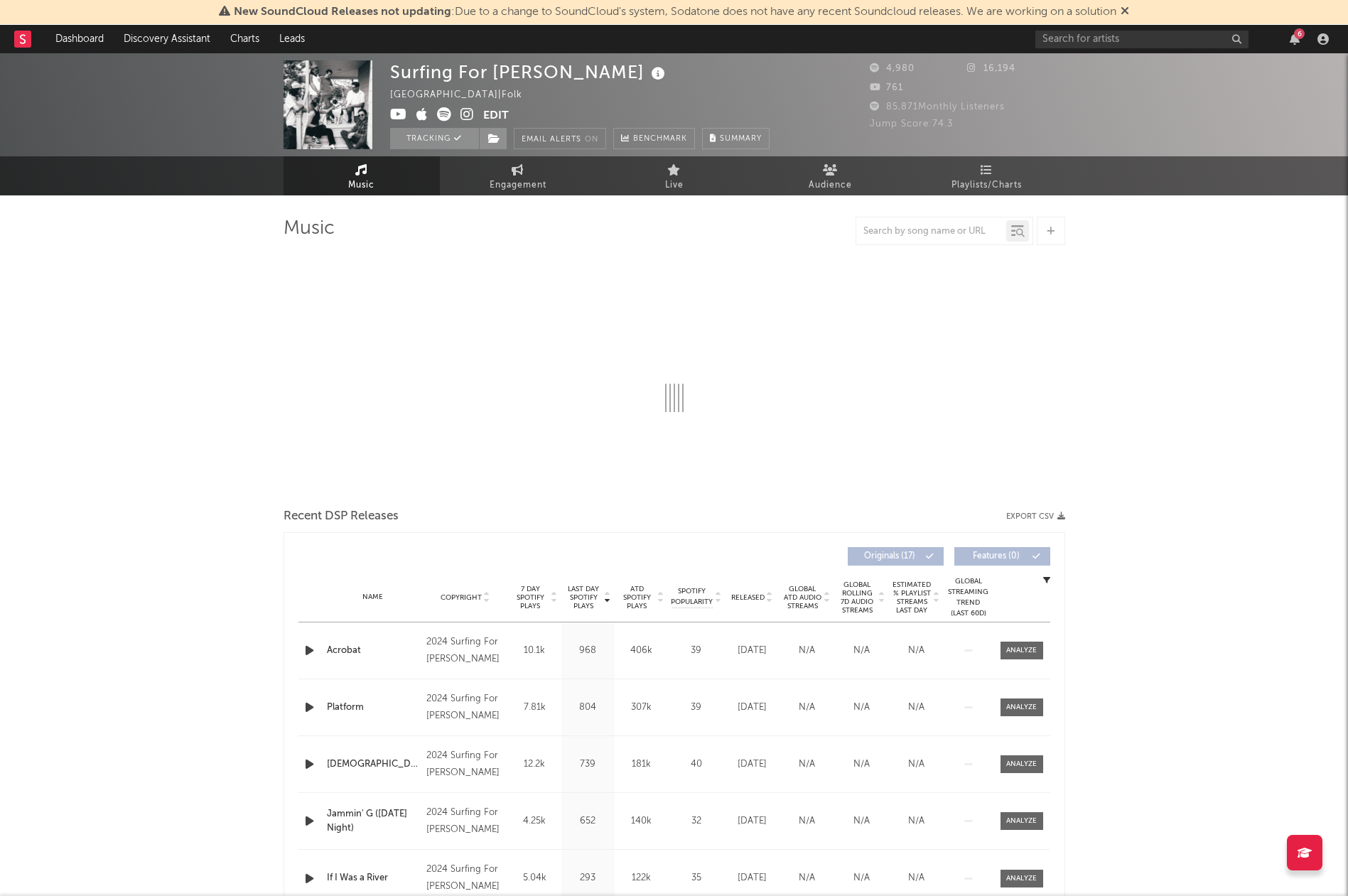
select select "6m"
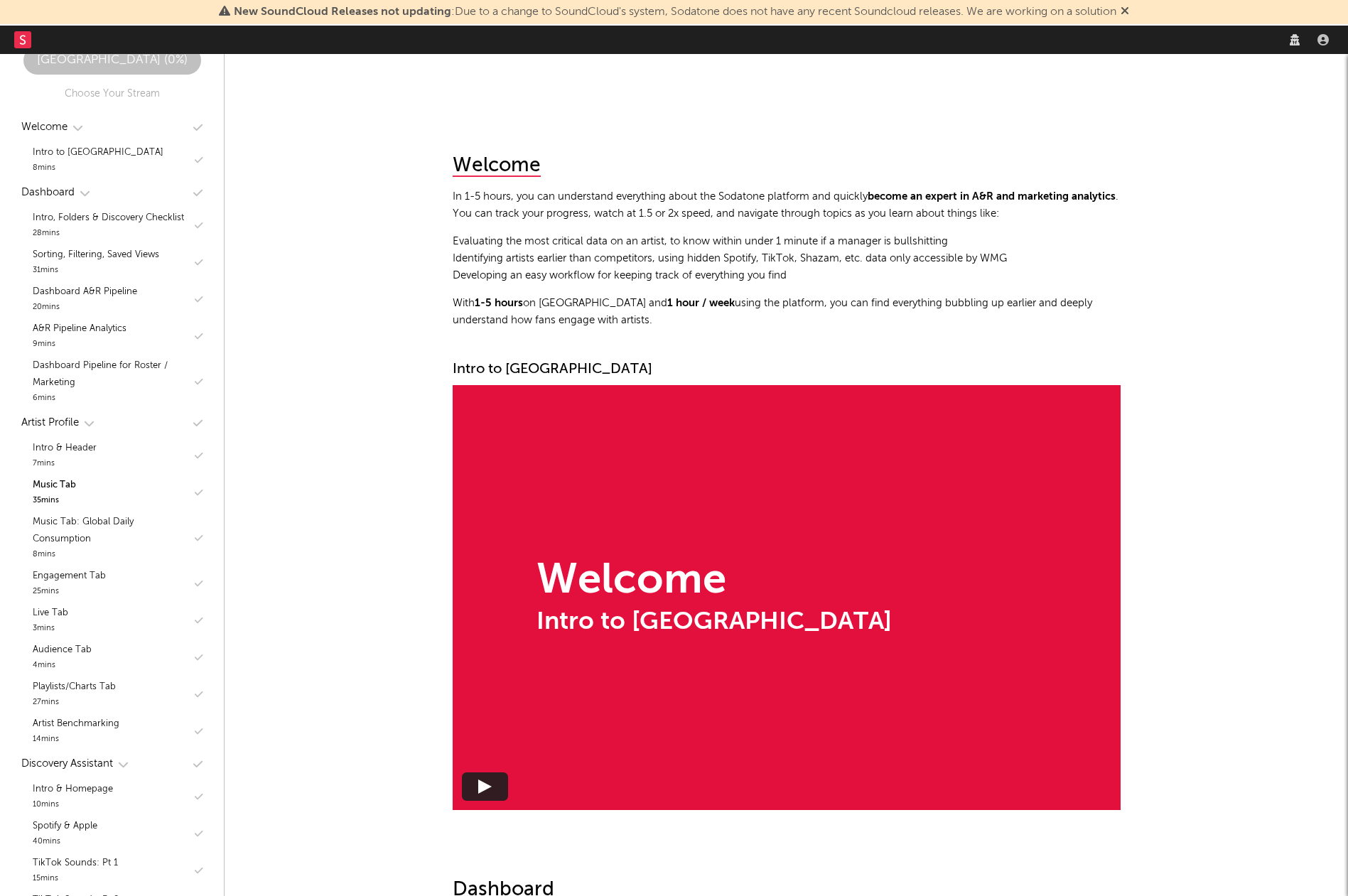
scroll to position [4089, 0]
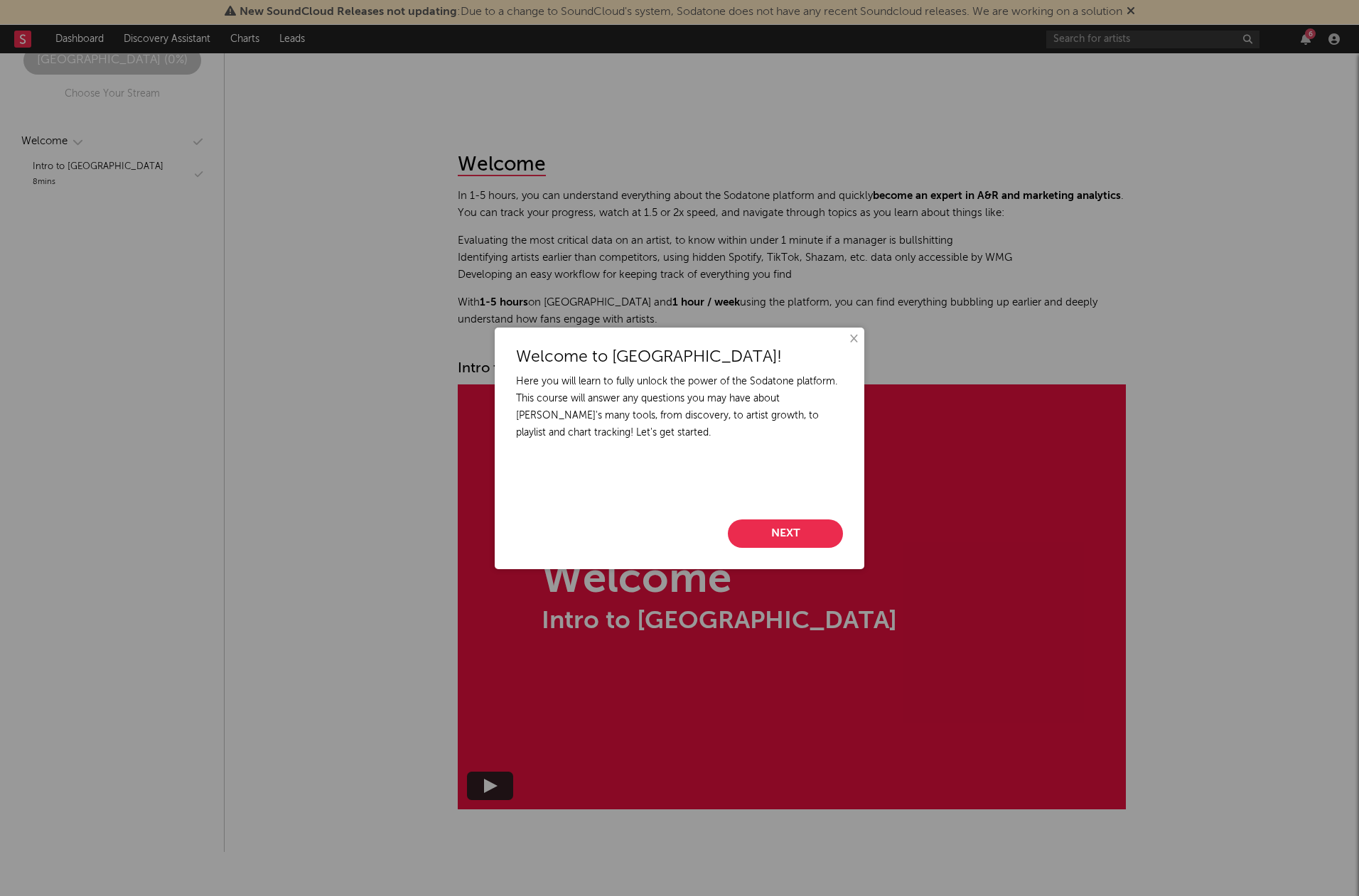
click at [856, 339] on button "×" at bounding box center [853, 339] width 16 height 16
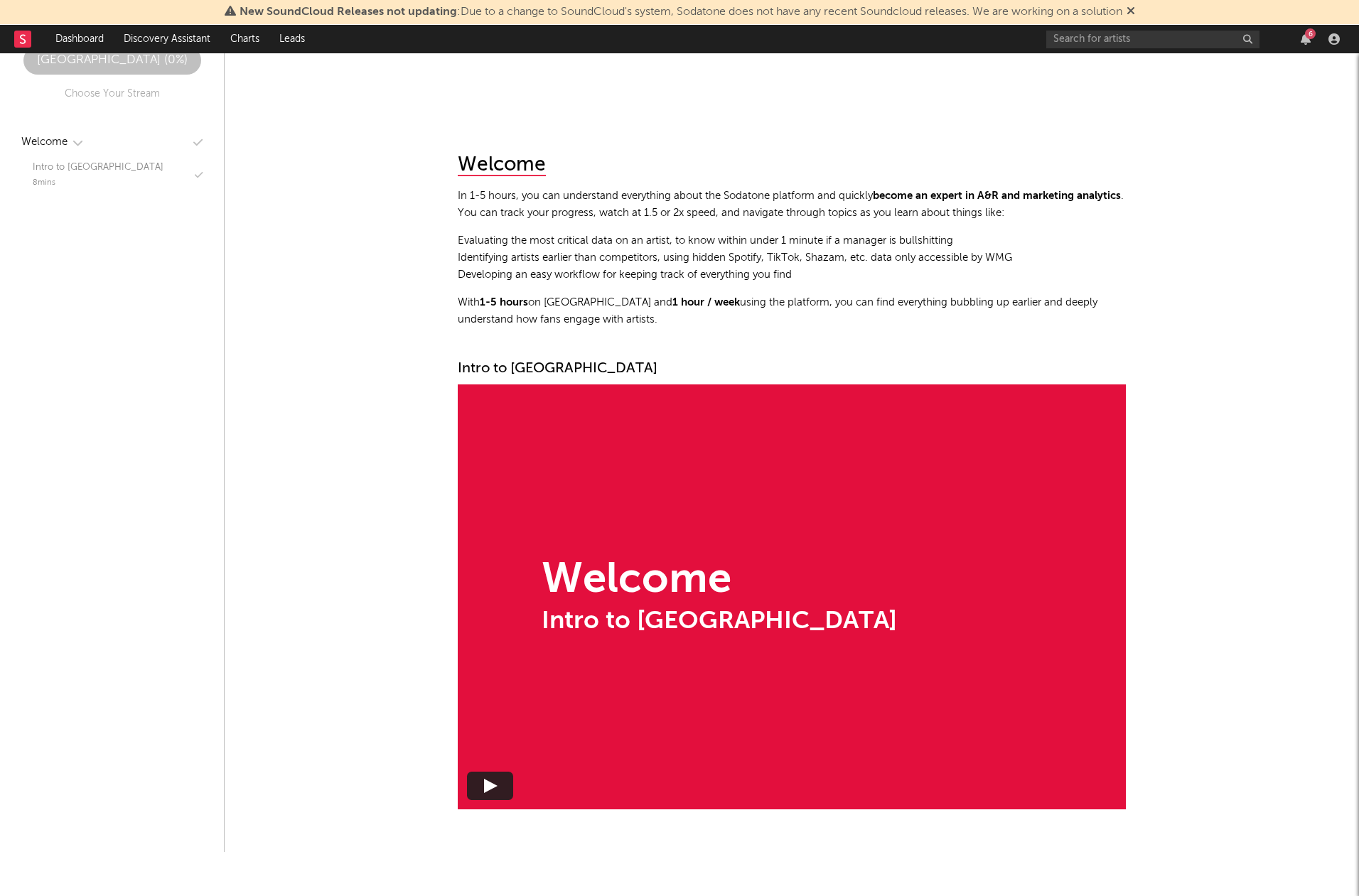
click at [121, 169] on div "Intro to Sodatone University" at bounding box center [98, 167] width 130 height 17
click at [121, 169] on div "Intro to Sodatone University" at bounding box center [98, 166] width 130 height 17
click at [618, 630] on div "Intro to Sodatone University" at bounding box center [719, 621] width 355 height 25
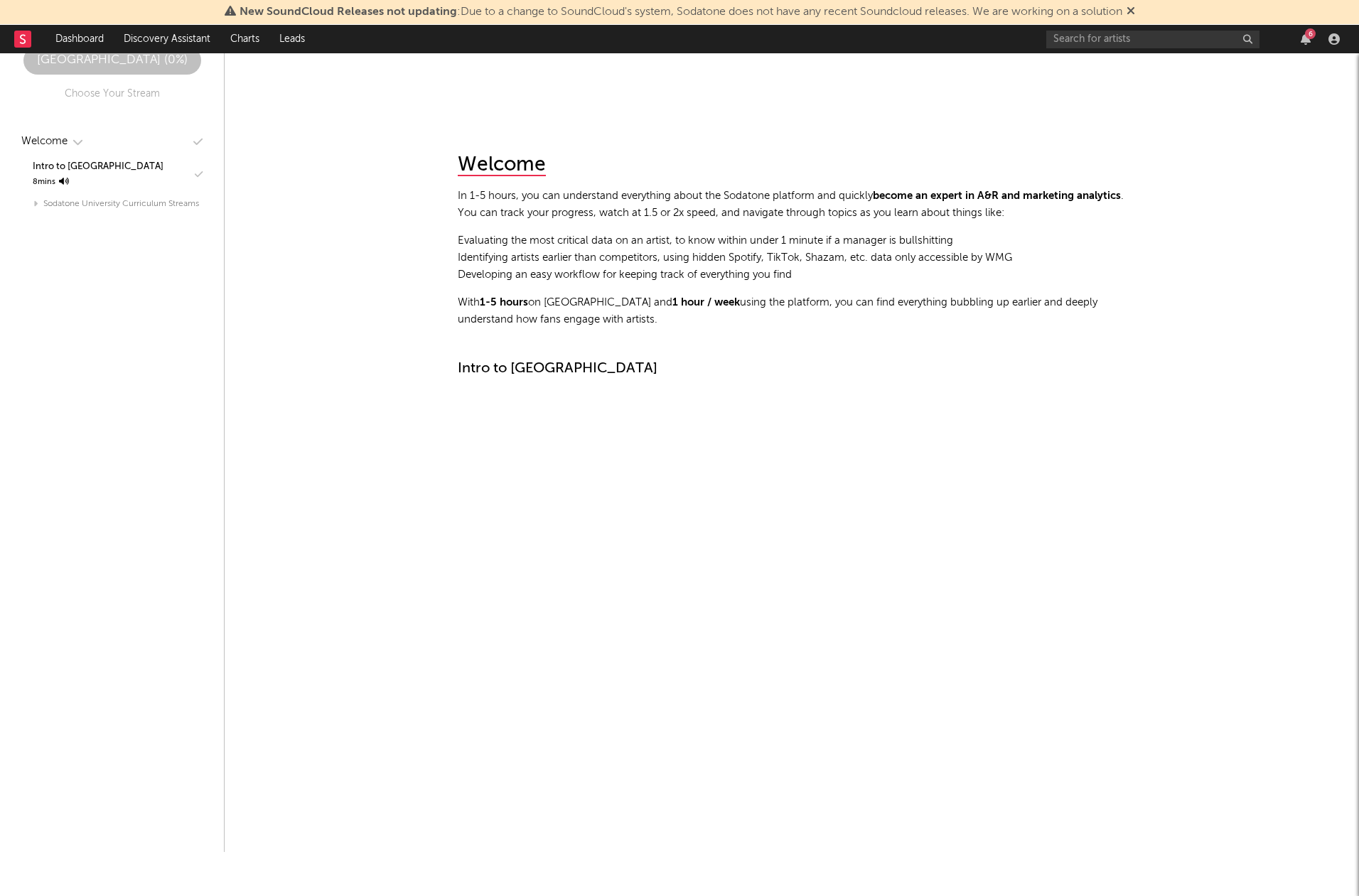
click at [124, 198] on div "Sodatone University Curriculum Streams" at bounding box center [112, 204] width 195 height 22
click at [660, 360] on div "Intro to Sodatone University" at bounding box center [791, 368] width 668 height 17
click at [129, 90] on div "Choose Your Stream" at bounding box center [112, 94] width 95 height 17
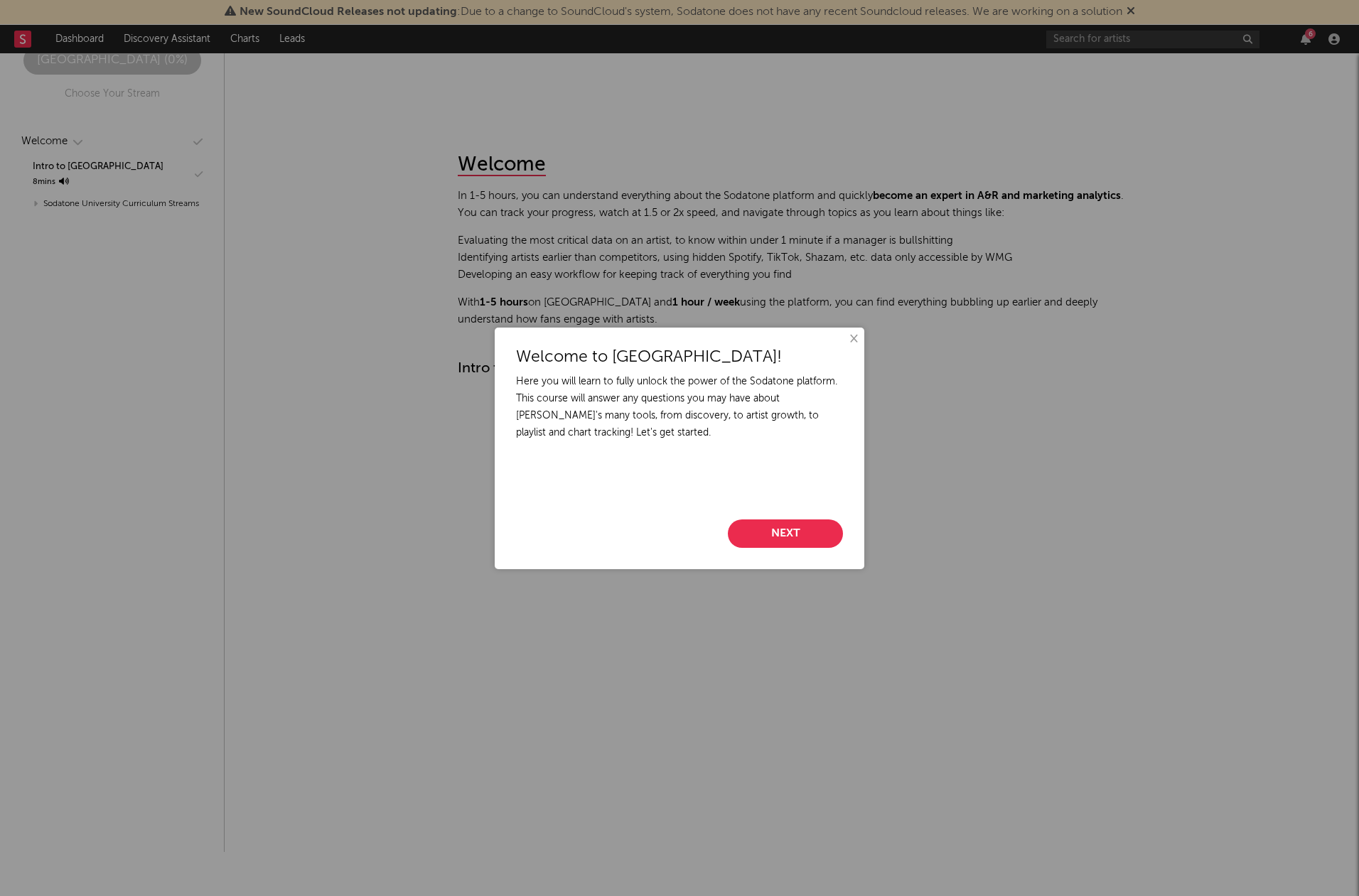
click at [818, 530] on button "Next" at bounding box center [785, 534] width 115 height 29
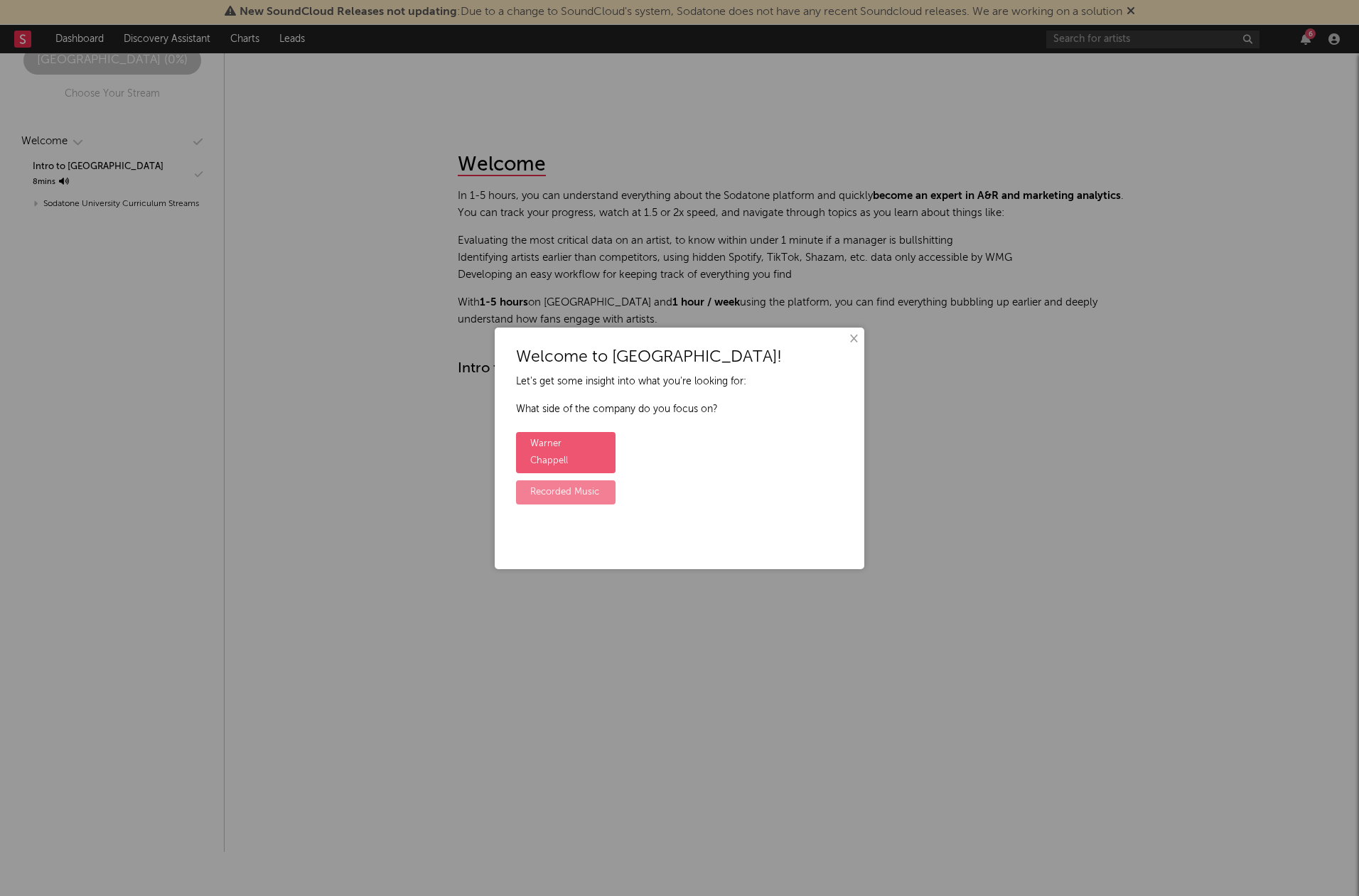
click at [586, 481] on label "Recorded Music" at bounding box center [566, 493] width 99 height 24
click at [526, 478] on input "Recorded Music" at bounding box center [521, 482] width 10 height 10
click at [545, 442] on label "Yes" at bounding box center [537, 444] width 42 height 24
click at [526, 438] on input "Yes" at bounding box center [521, 434] width 10 height 10
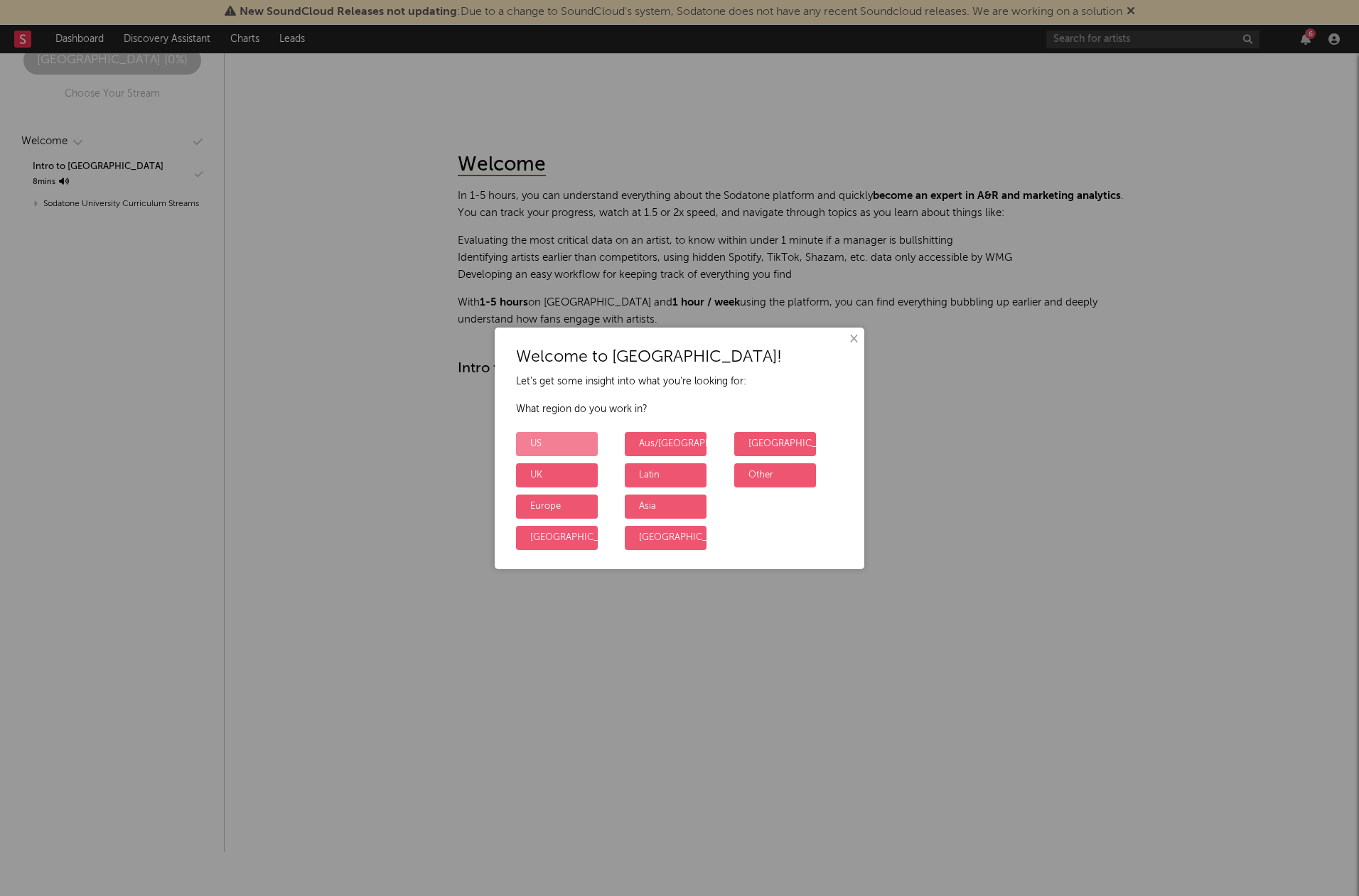
click at [559, 449] on label "US" at bounding box center [557, 444] width 82 height 24
click at [526, 438] on input "US" at bounding box center [521, 434] width 10 height 10
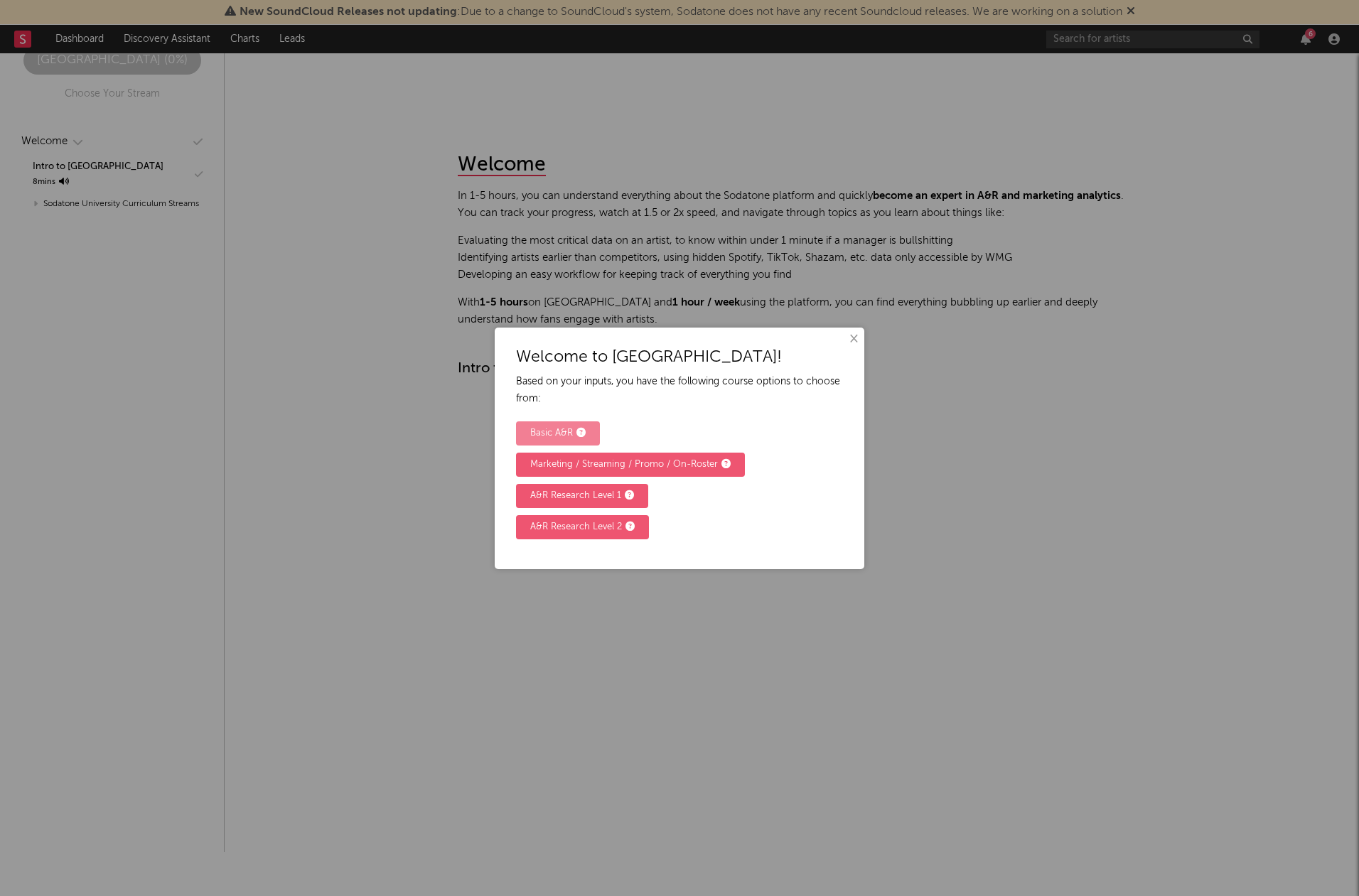
click at [562, 433] on div "Basic A&R" at bounding box center [558, 433] width 55 height 17
click at [526, 427] on input "Basic A&R" at bounding box center [521, 422] width 10 height 10
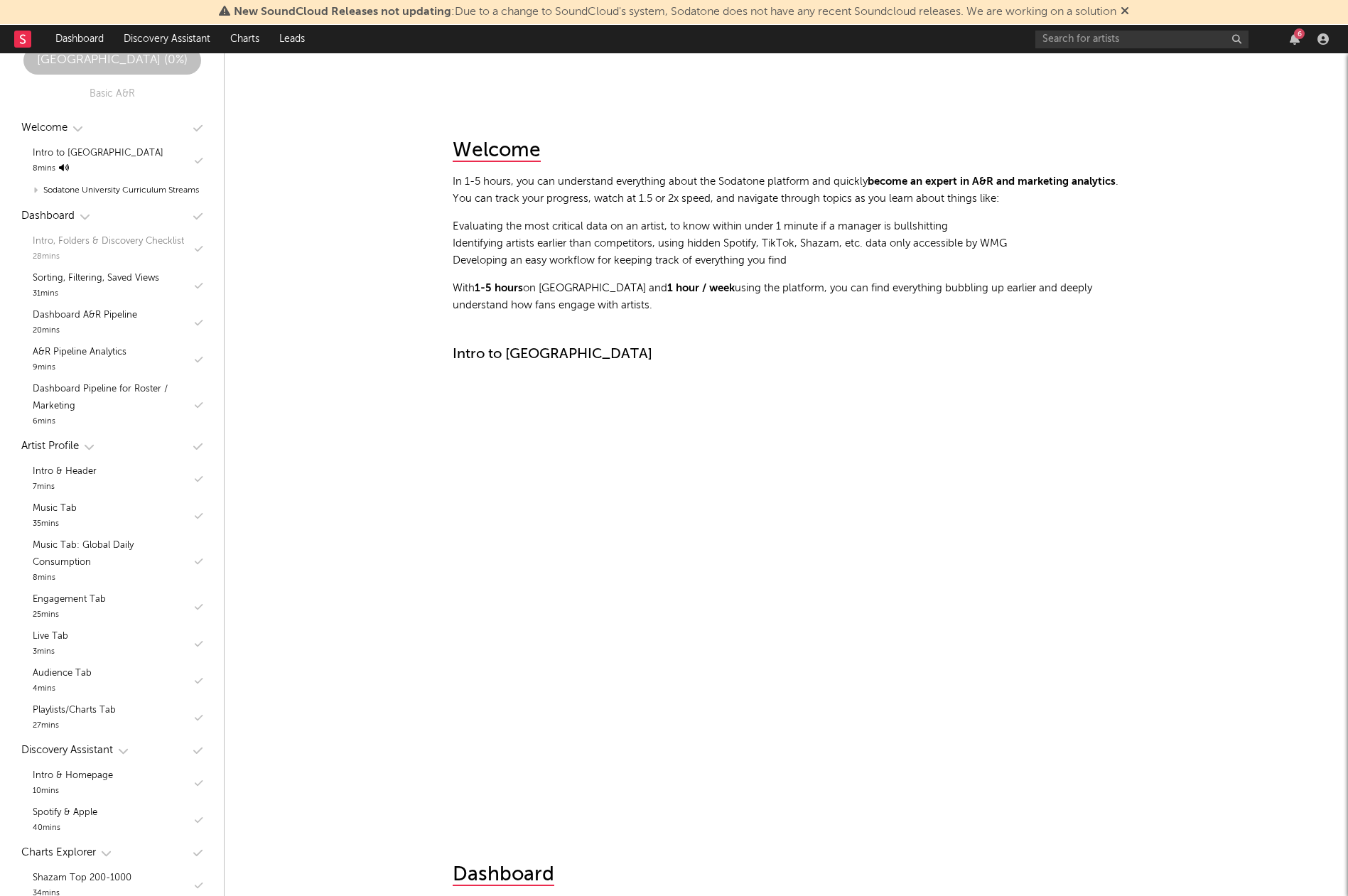
click at [128, 250] on div "Intro, Folders & Discovery Checklist" at bounding box center [108, 241] width 151 height 17
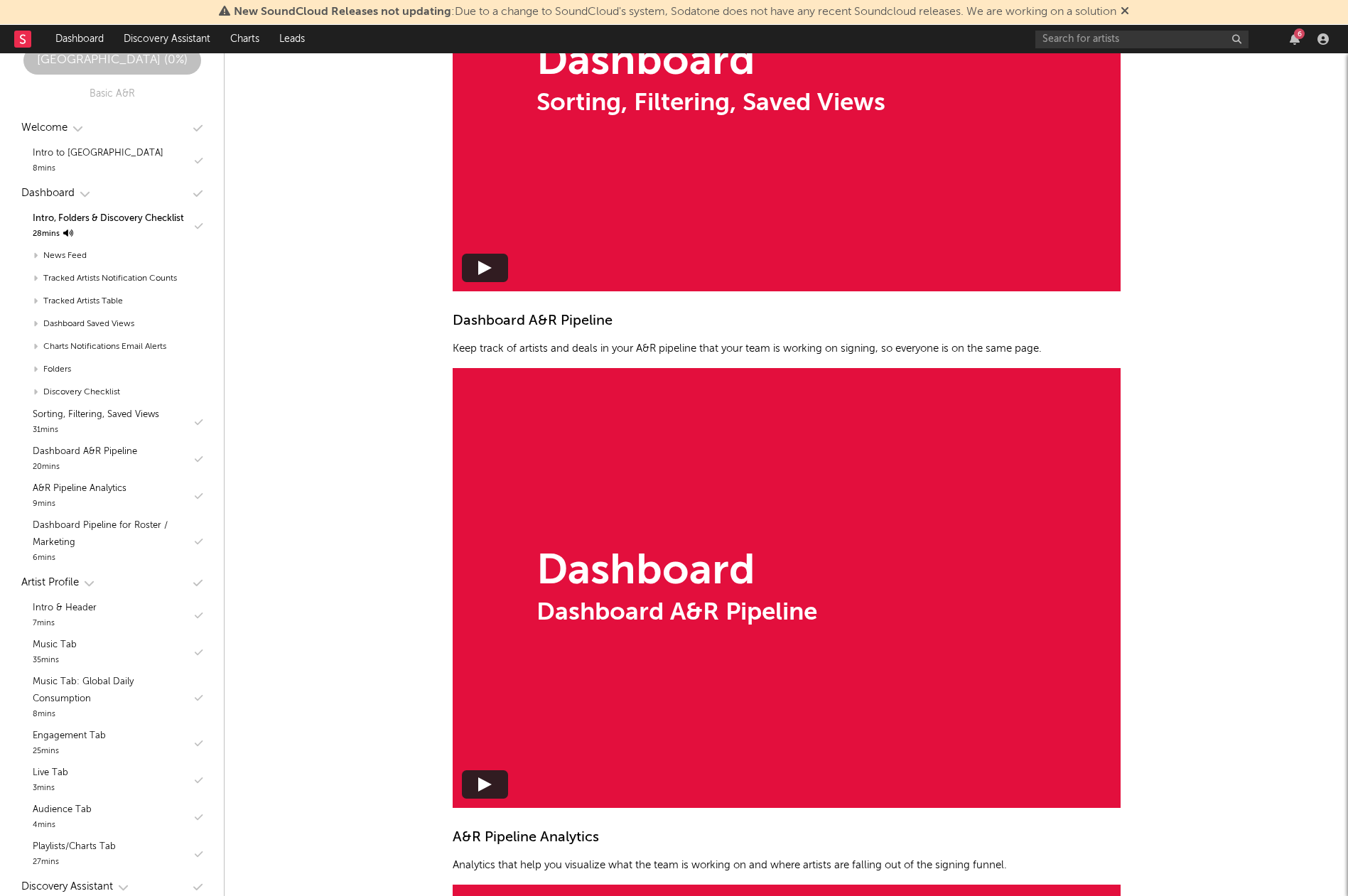
scroll to position [2146, 0]
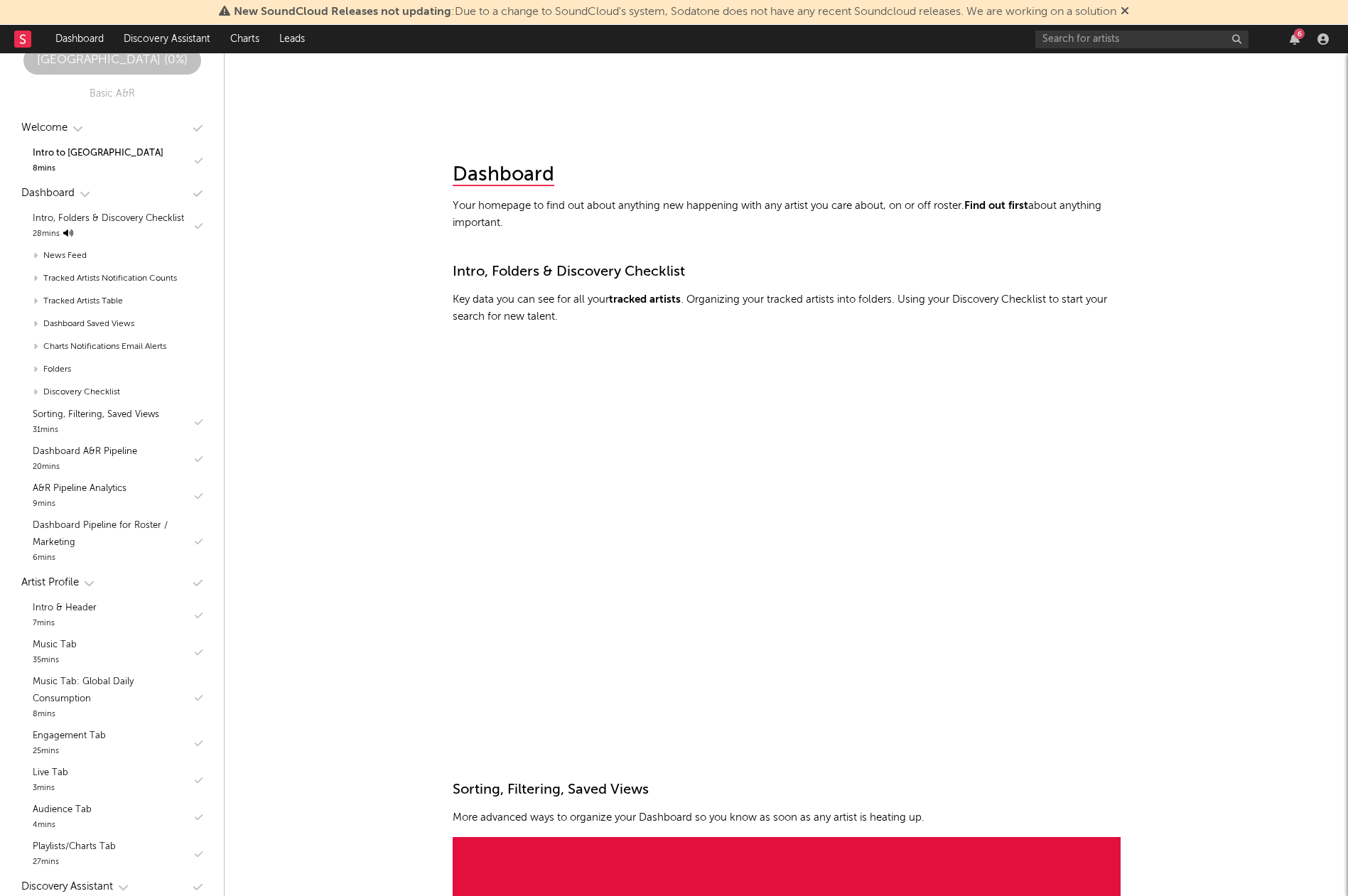
scroll to position [738, 0]
